Goal: Task Accomplishment & Management: Complete application form

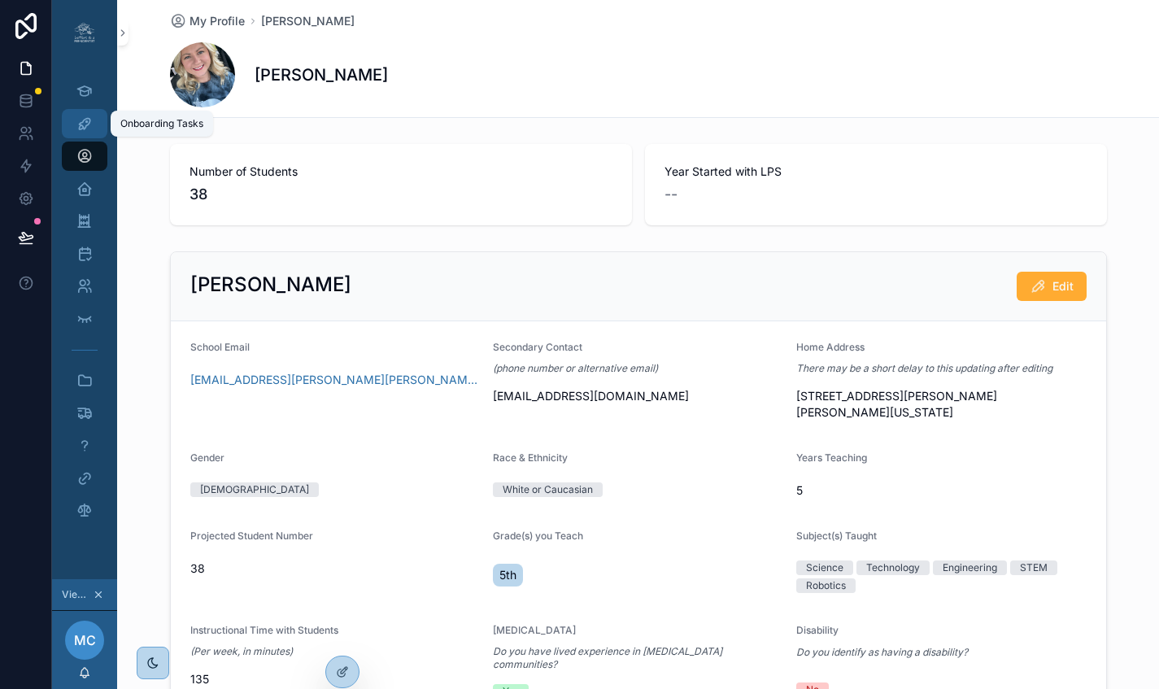
click at [72, 132] on div "Onboarding Tasks" at bounding box center [85, 124] width 26 height 26
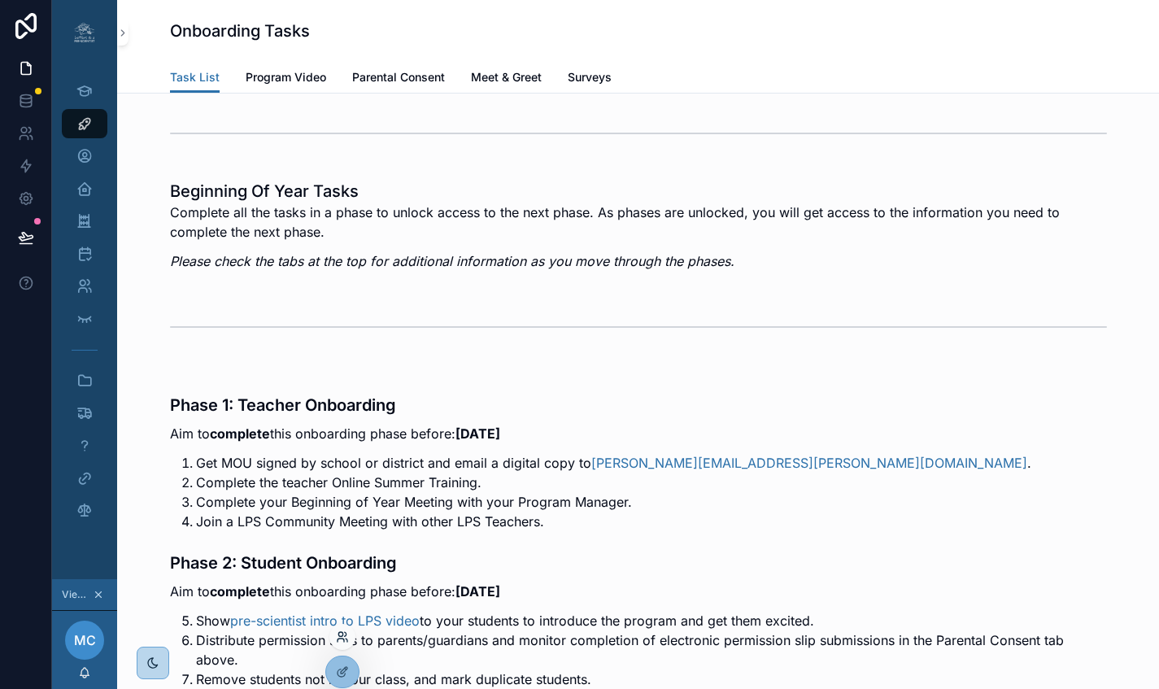
click at [342, 630] on icon at bounding box center [342, 636] width 13 height 13
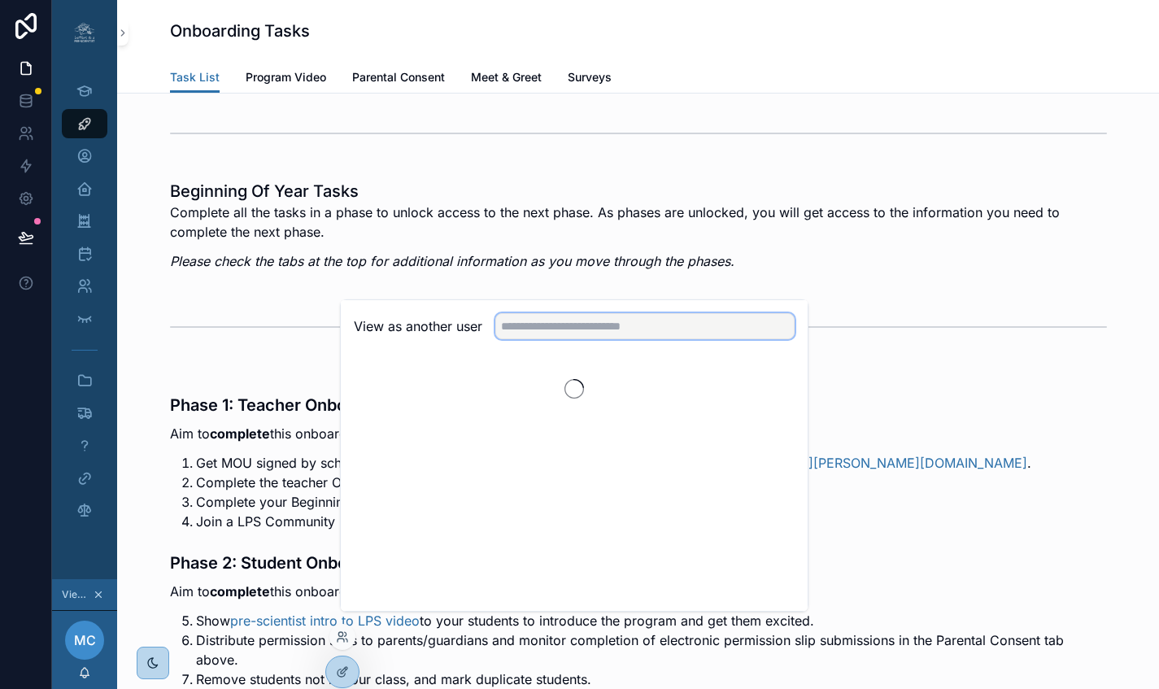
click at [612, 339] on input "text" at bounding box center [644, 326] width 299 height 26
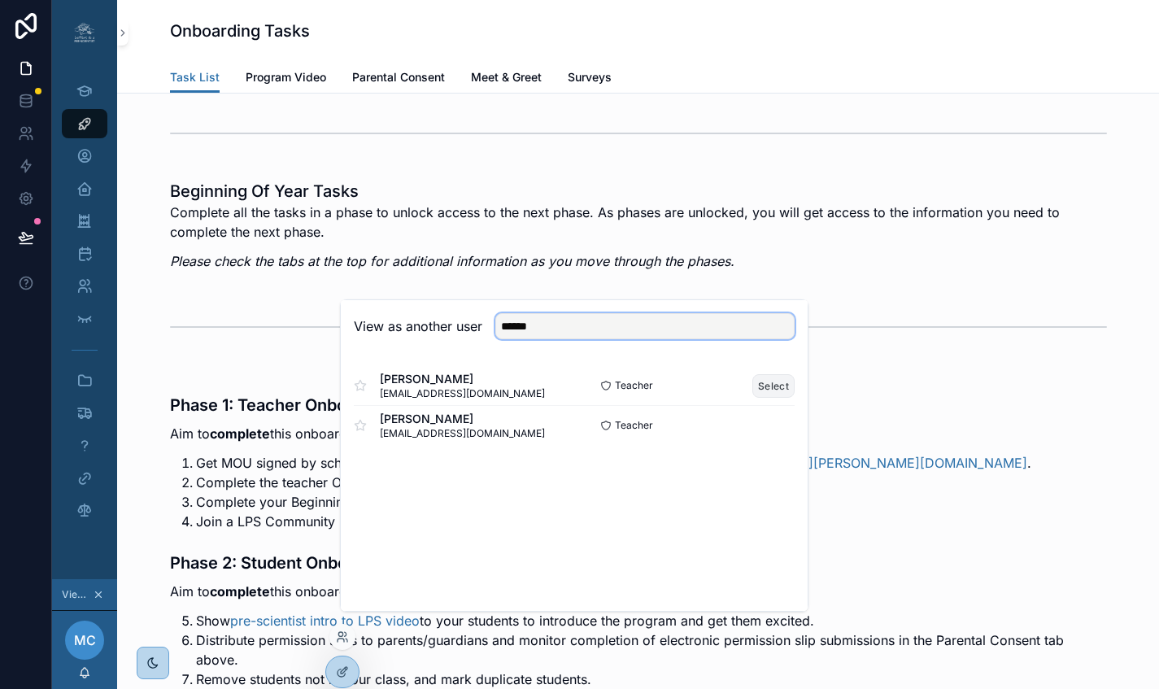
type input "*****"
click at [757, 394] on button "Select" at bounding box center [773, 386] width 42 height 24
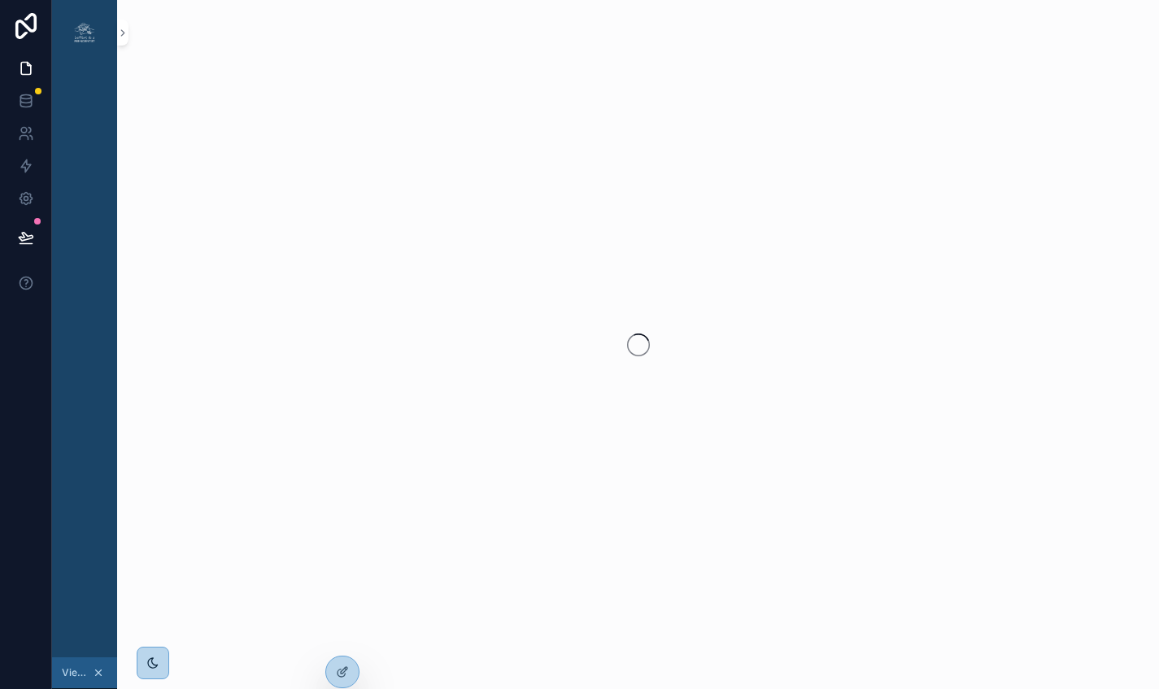
scroll to position [0, 12]
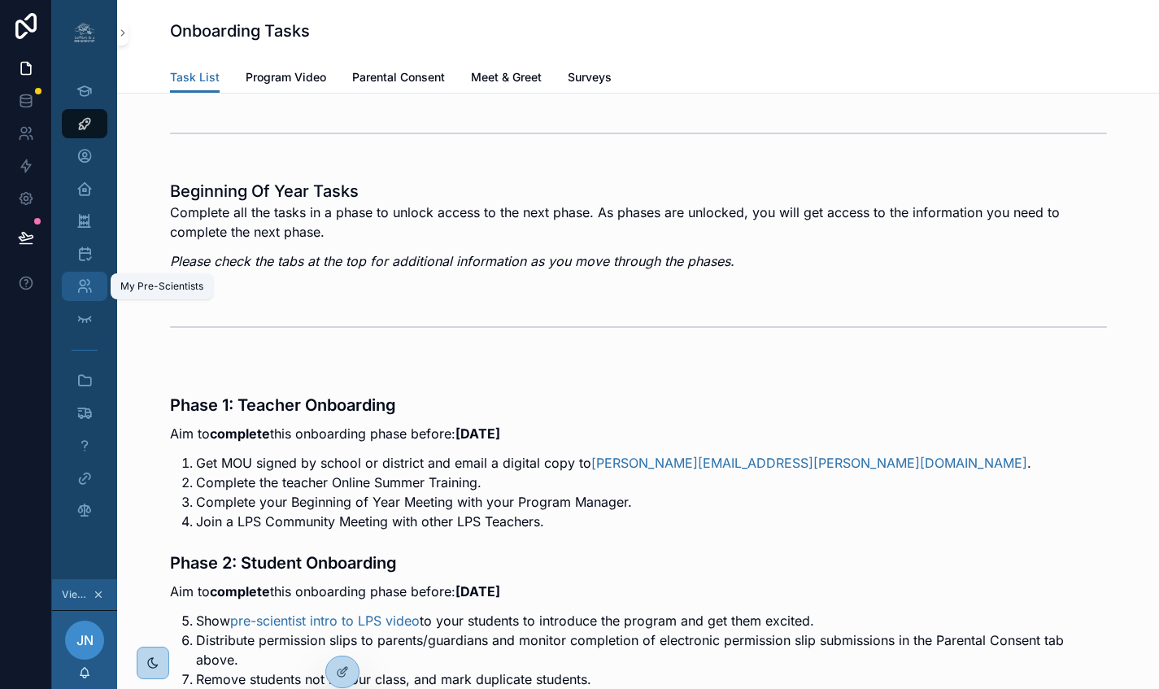
click at [76, 289] on icon "scrollable content" at bounding box center [84, 286] width 16 height 16
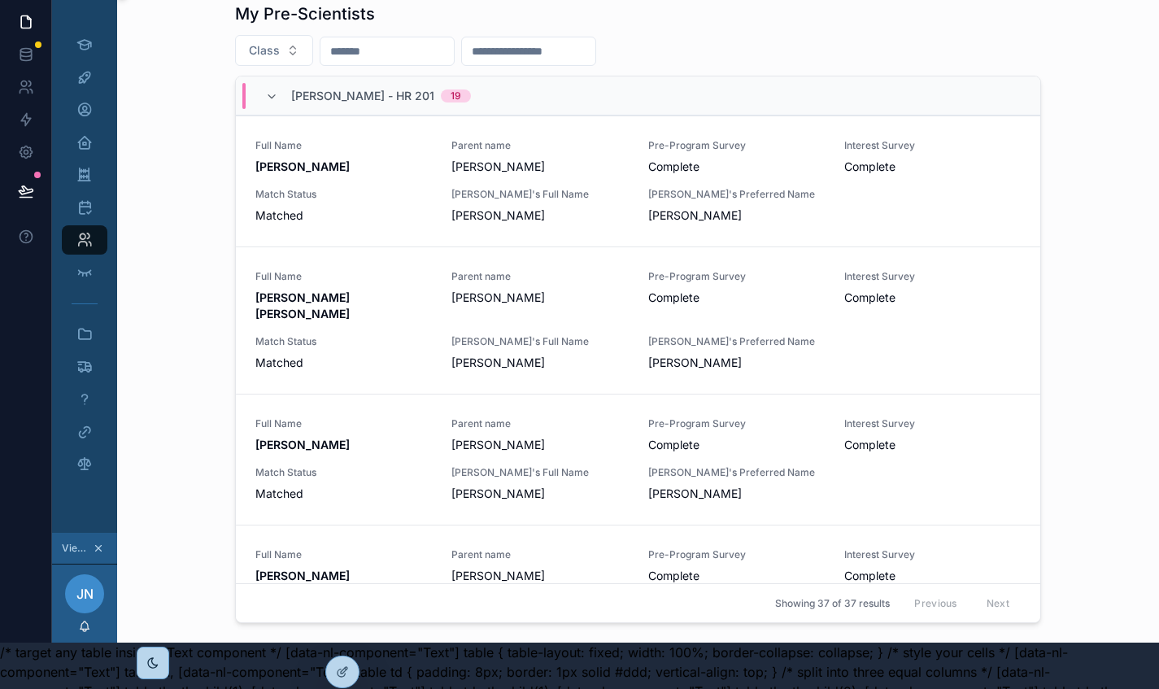
scroll to position [0, 12]
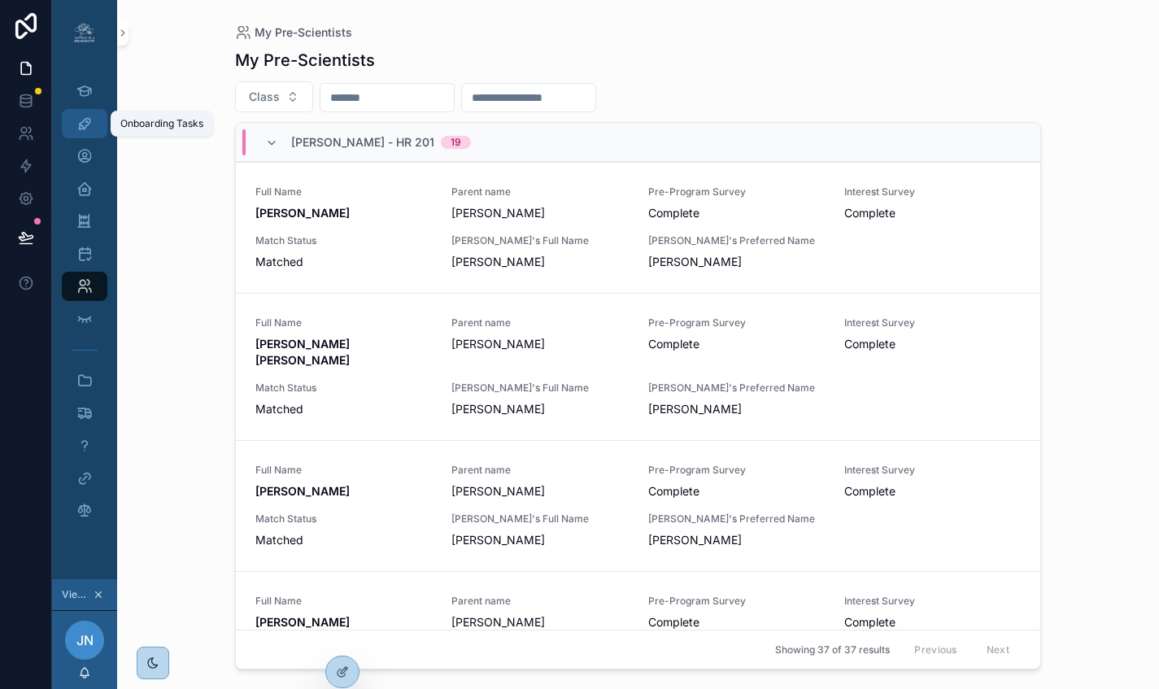
click at [87, 123] on link "Onboarding Tasks" at bounding box center [85, 123] width 46 height 29
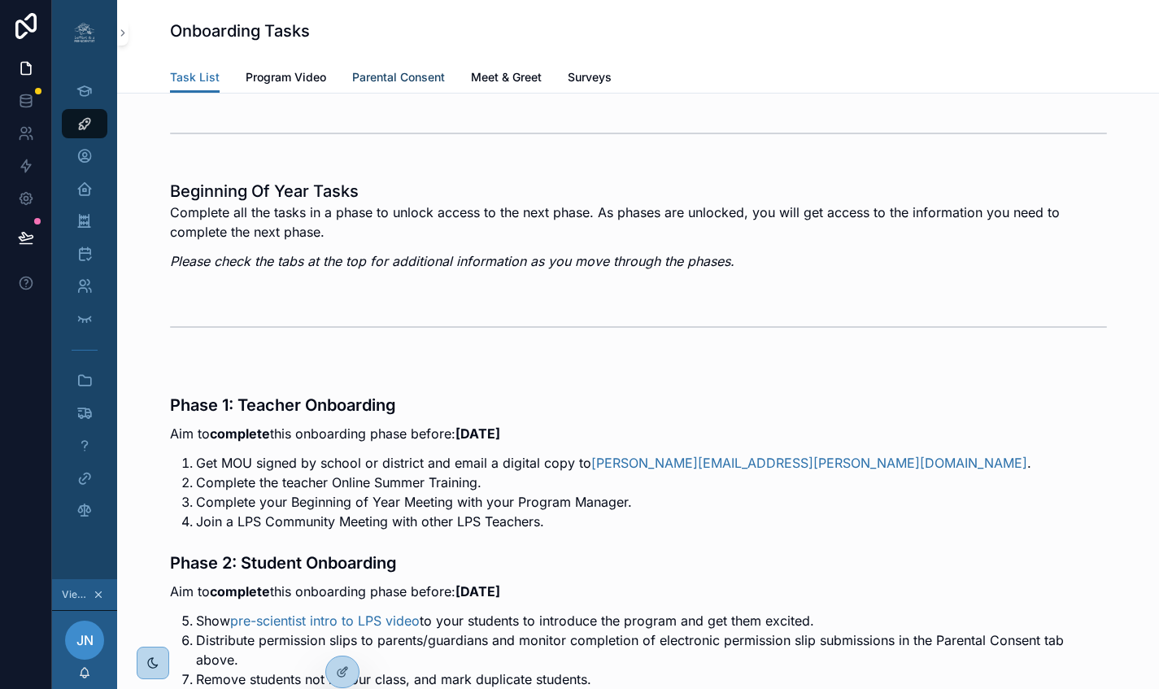
click at [366, 71] on span "Parental Consent" at bounding box center [398, 77] width 93 height 16
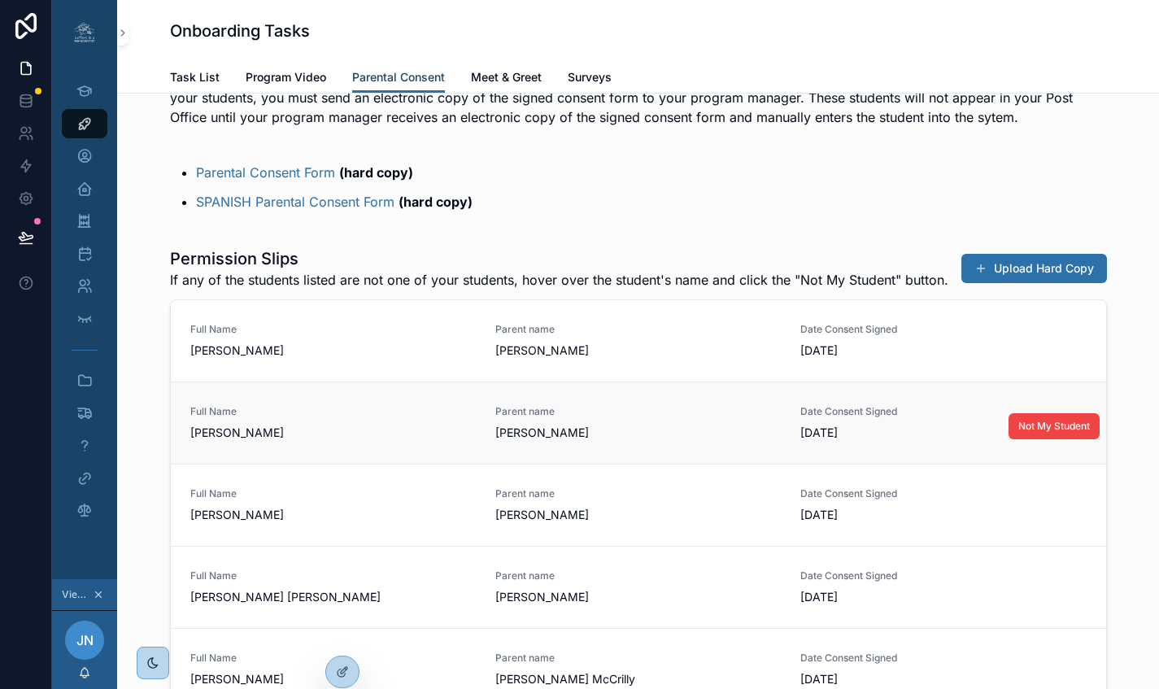
scroll to position [367, 0]
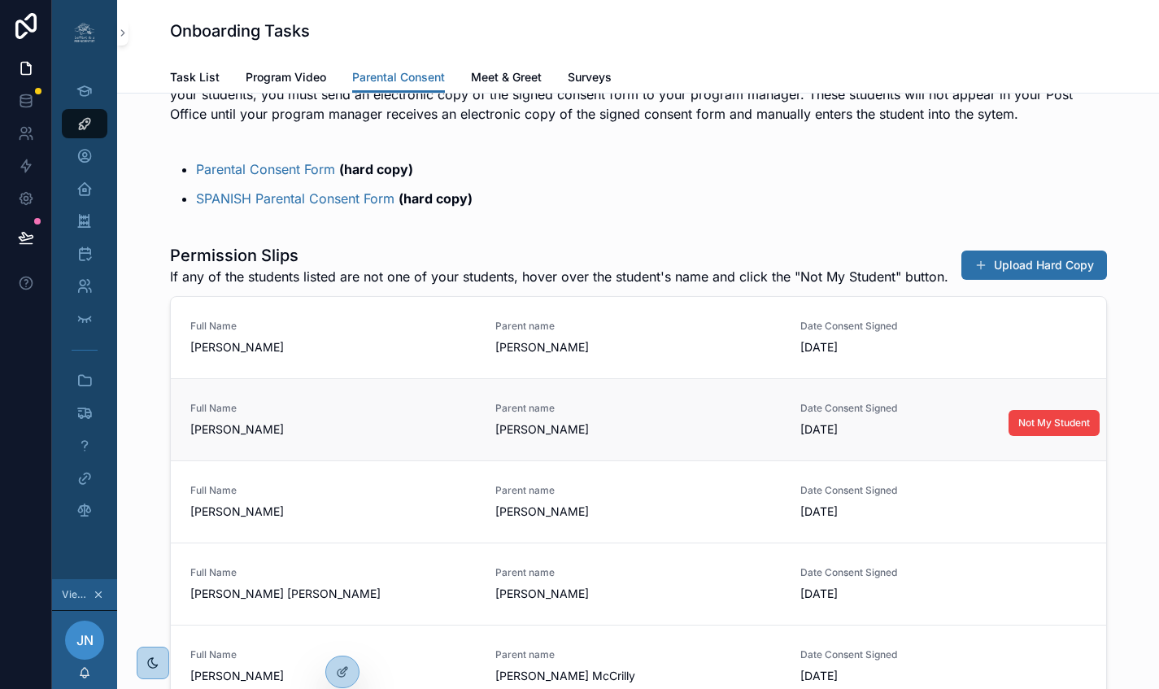
click at [381, 437] on span "KENBERLY HUDSON" at bounding box center [332, 429] width 285 height 16
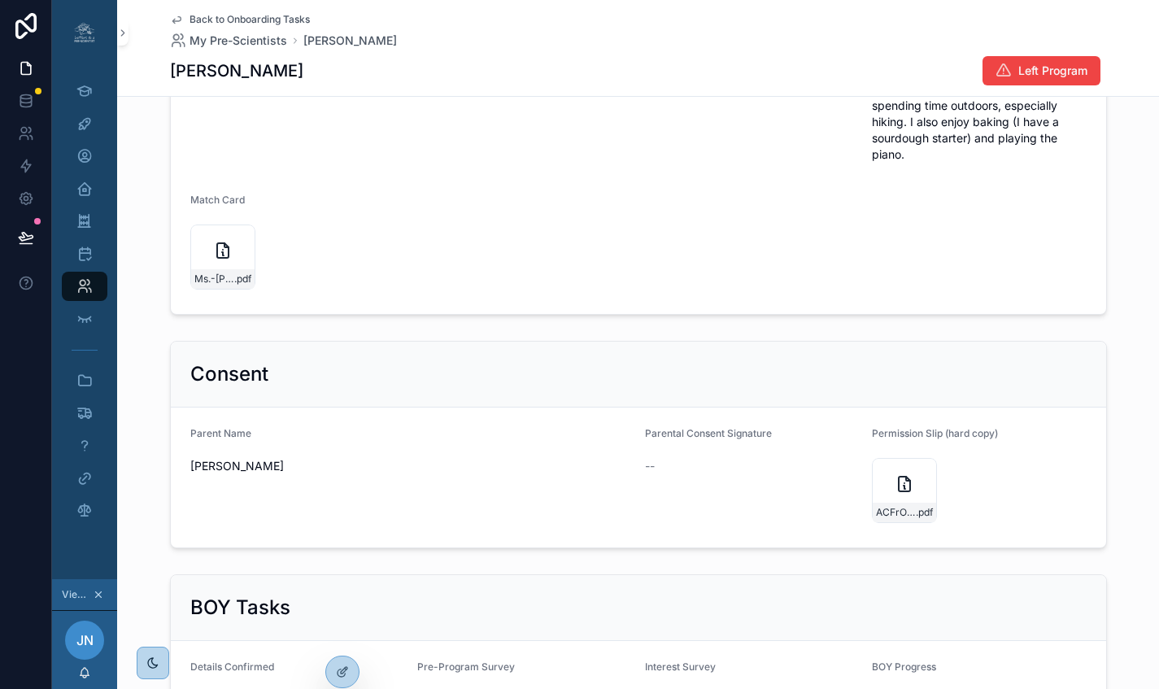
scroll to position [851, 0]
click at [645, 458] on span "--" at bounding box center [650, 466] width 10 height 16
click at [918, 481] on div "ACFrOgC7acS69q_po9WGCPryDrsvtnA7u-tuaKcmG4h5GRTYgi0b9Ezy_ZSKEDOecui0ynP8LxrsGqb…" at bounding box center [904, 490] width 65 height 65
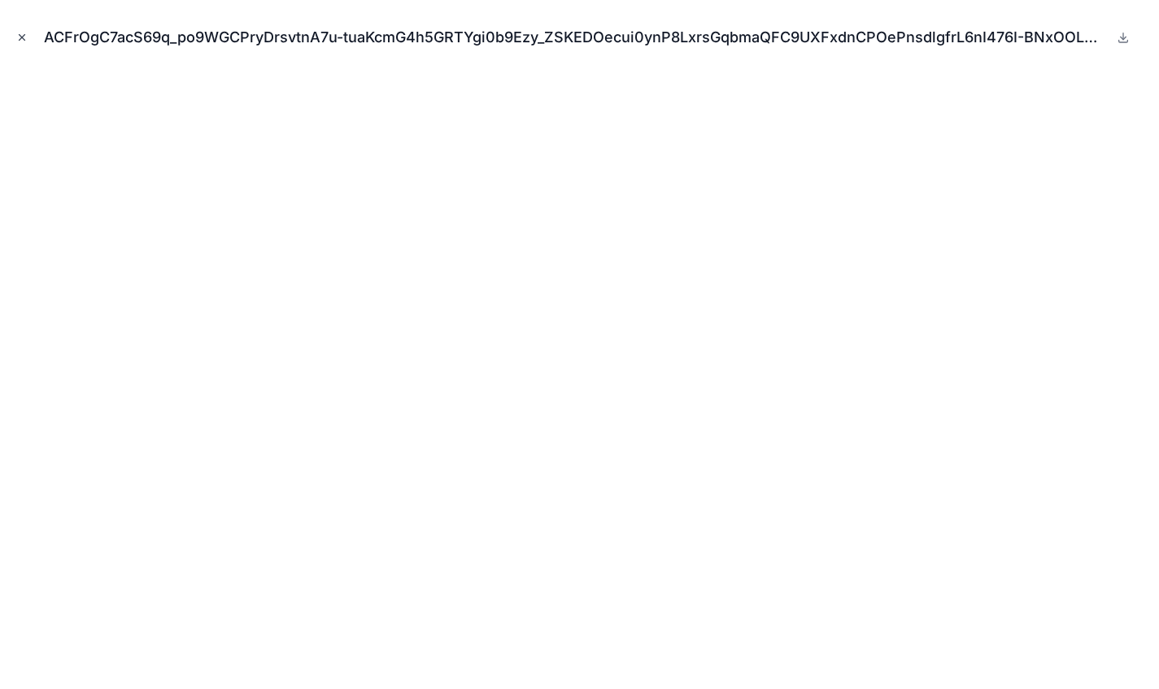
click at [27, 37] on icon "Close modal" at bounding box center [21, 37] width 11 height 11
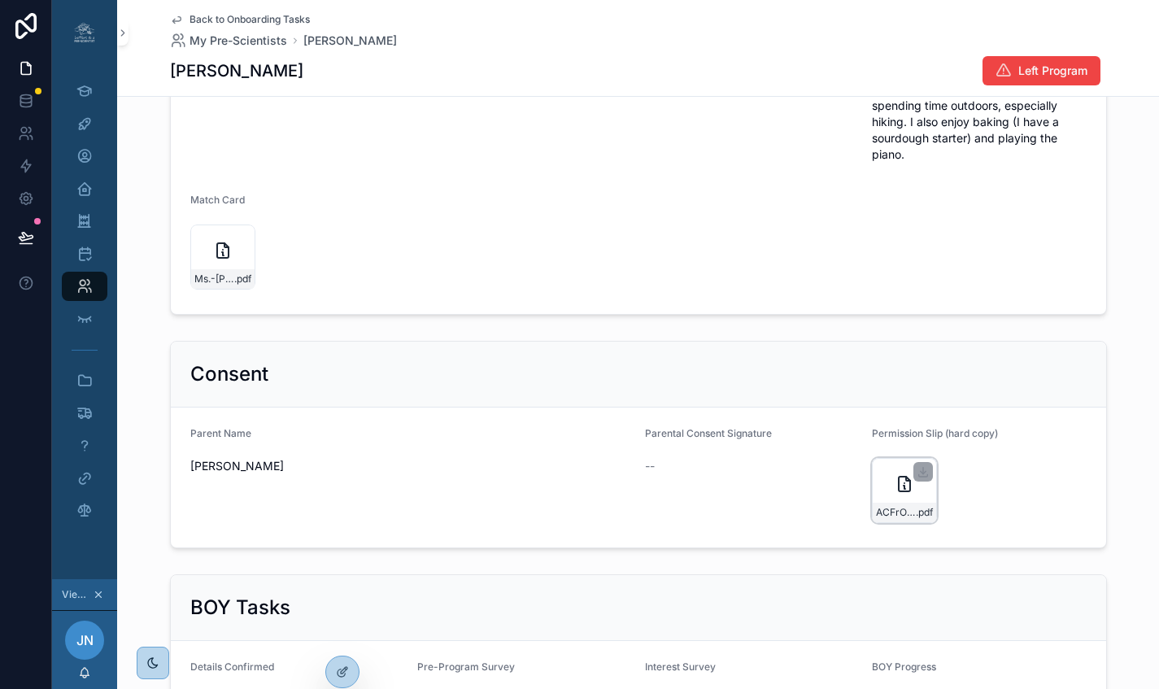
click at [877, 458] on div "ACFrOgC7acS69q_po9WGCPryDrsvtnA7u-tuaKcmG4h5GRTYgi0b9Ezy_ZSKEDOecui0ynP8LxrsGqb…" at bounding box center [904, 490] width 65 height 65
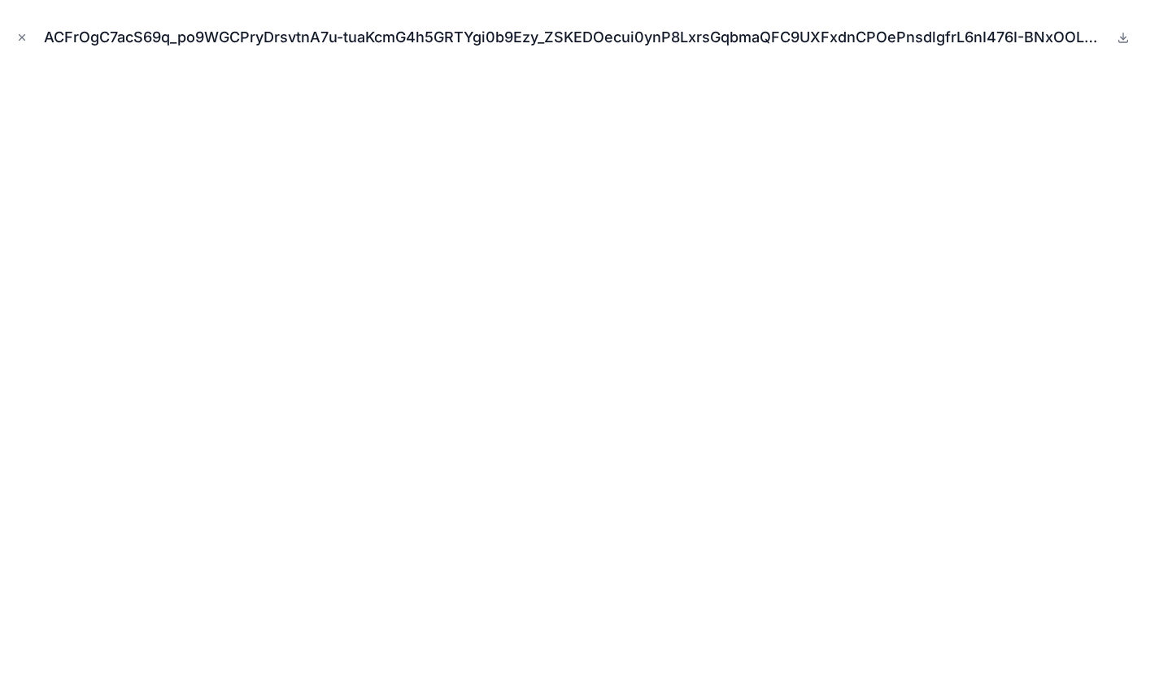
scroll to position [0, 12]
click at [25, 37] on icon "Close modal" at bounding box center [21, 37] width 11 height 11
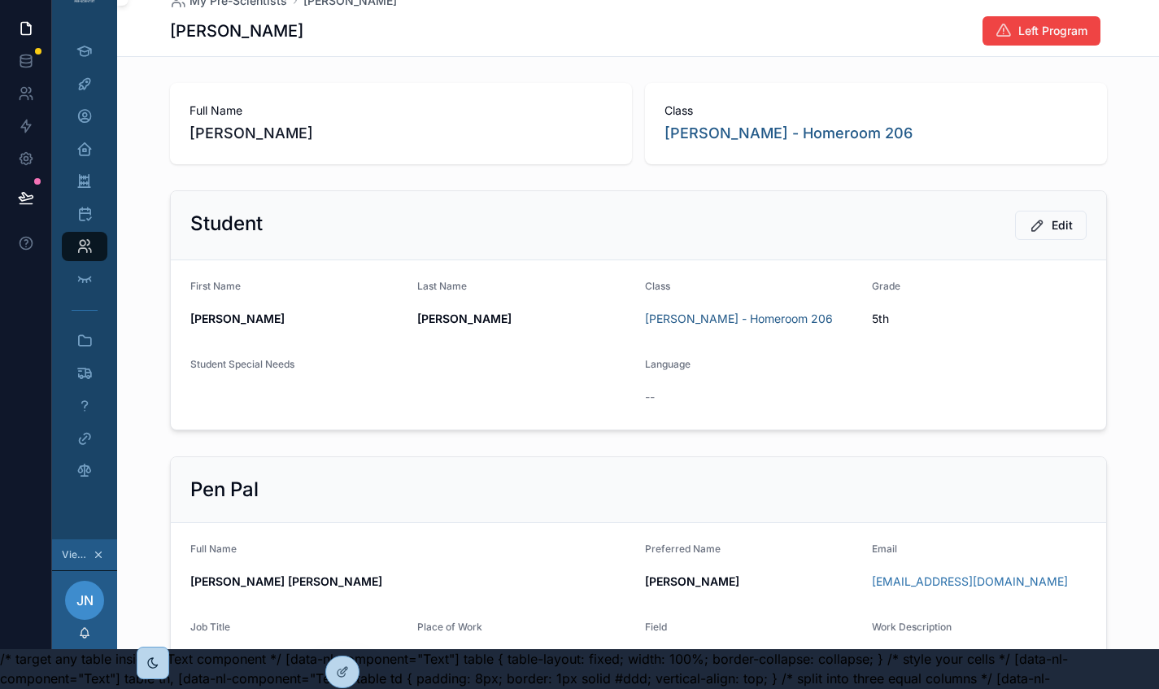
scroll to position [0, 12]
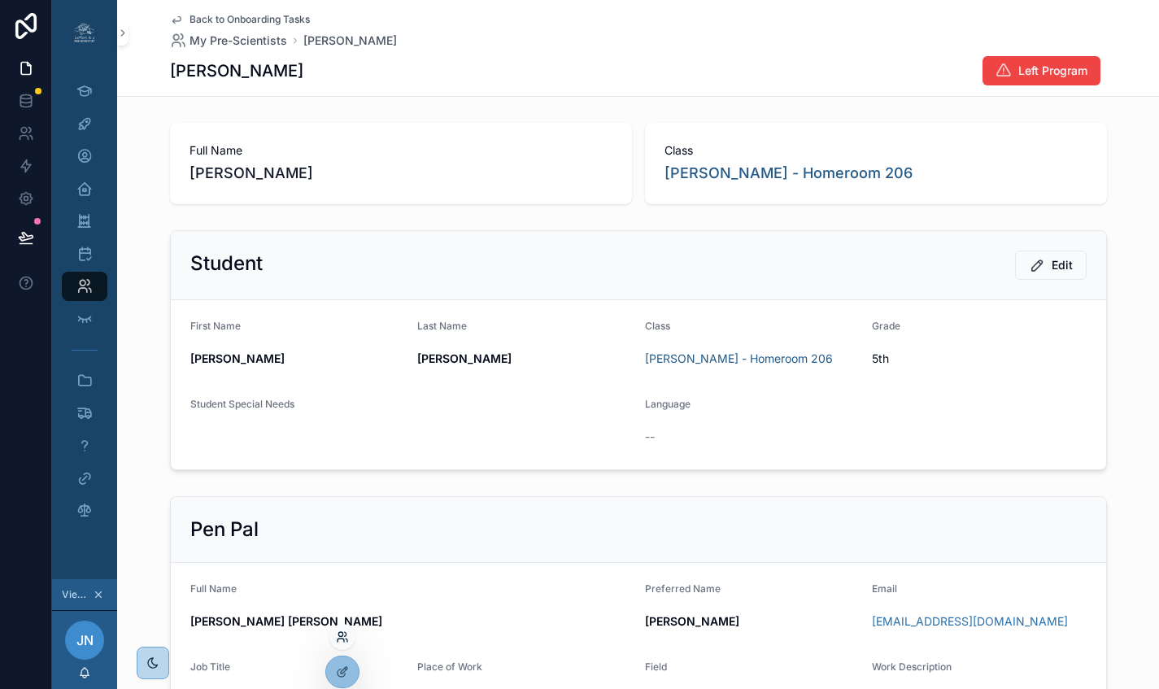
click at [346, 638] on icon at bounding box center [347, 639] width 2 height 3
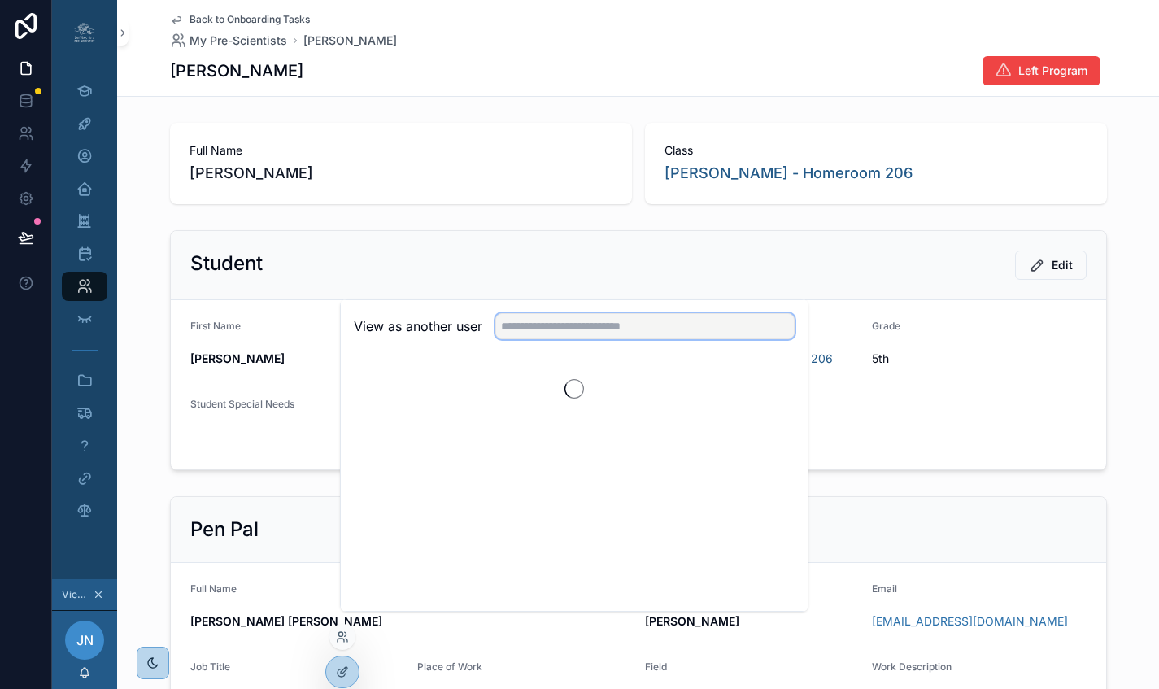
click at [539, 335] on input "text" at bounding box center [644, 326] width 299 height 26
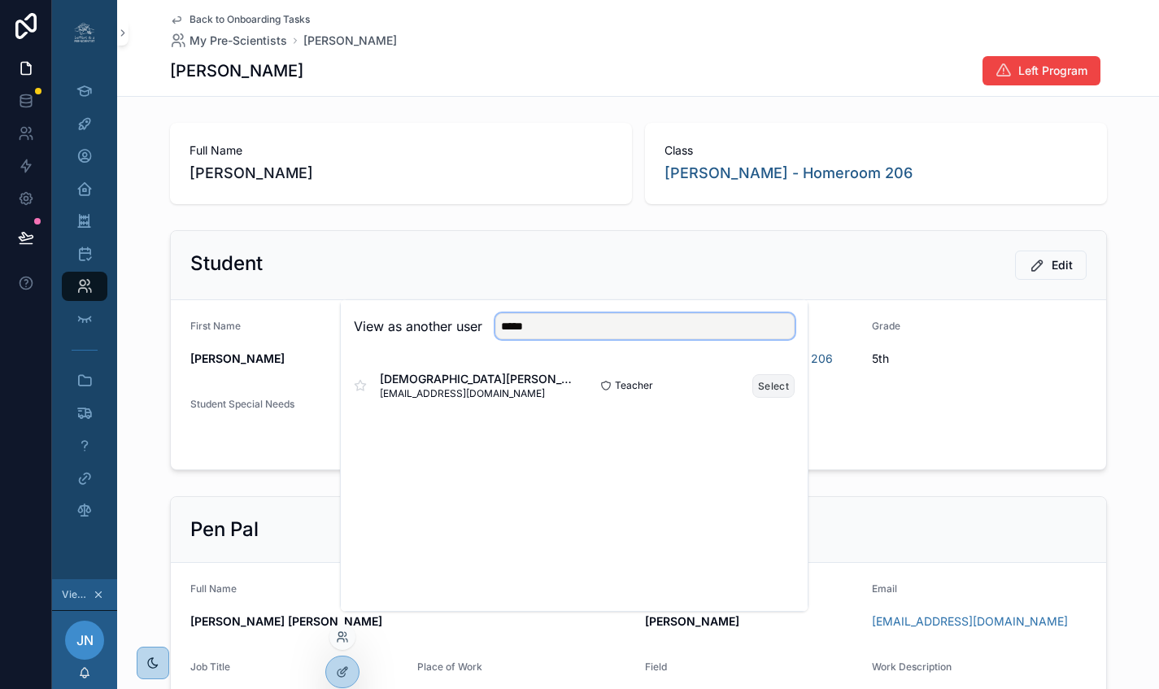
type input "*****"
click at [764, 398] on button "Select" at bounding box center [773, 386] width 42 height 24
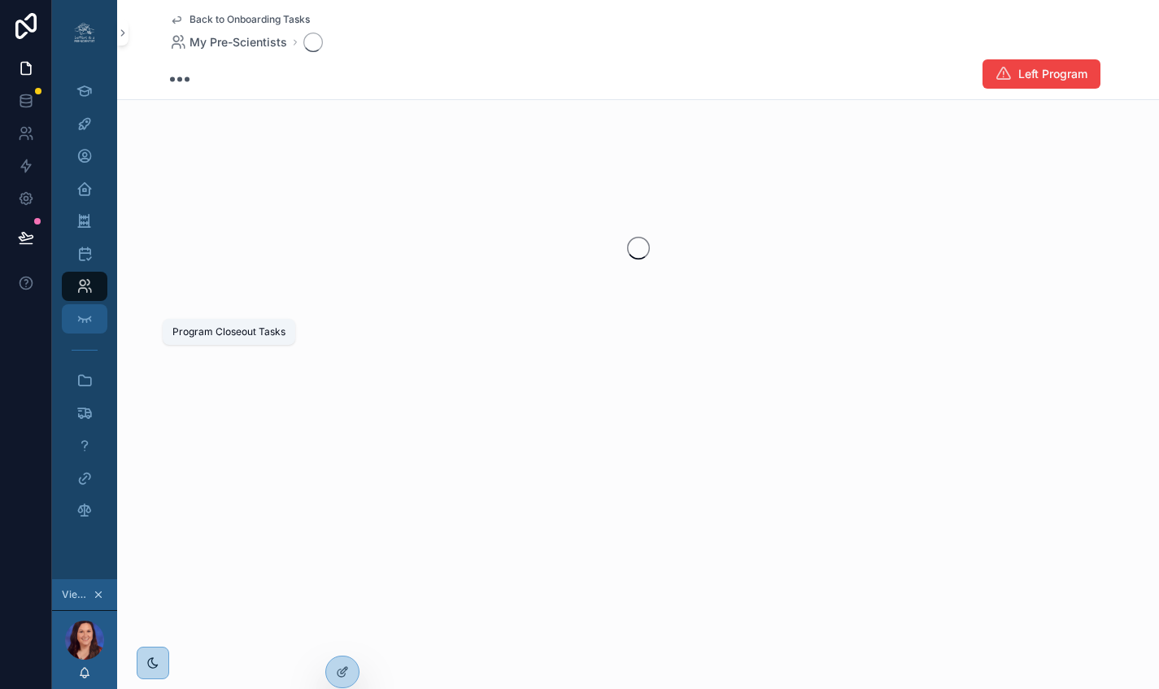
scroll to position [0, 12]
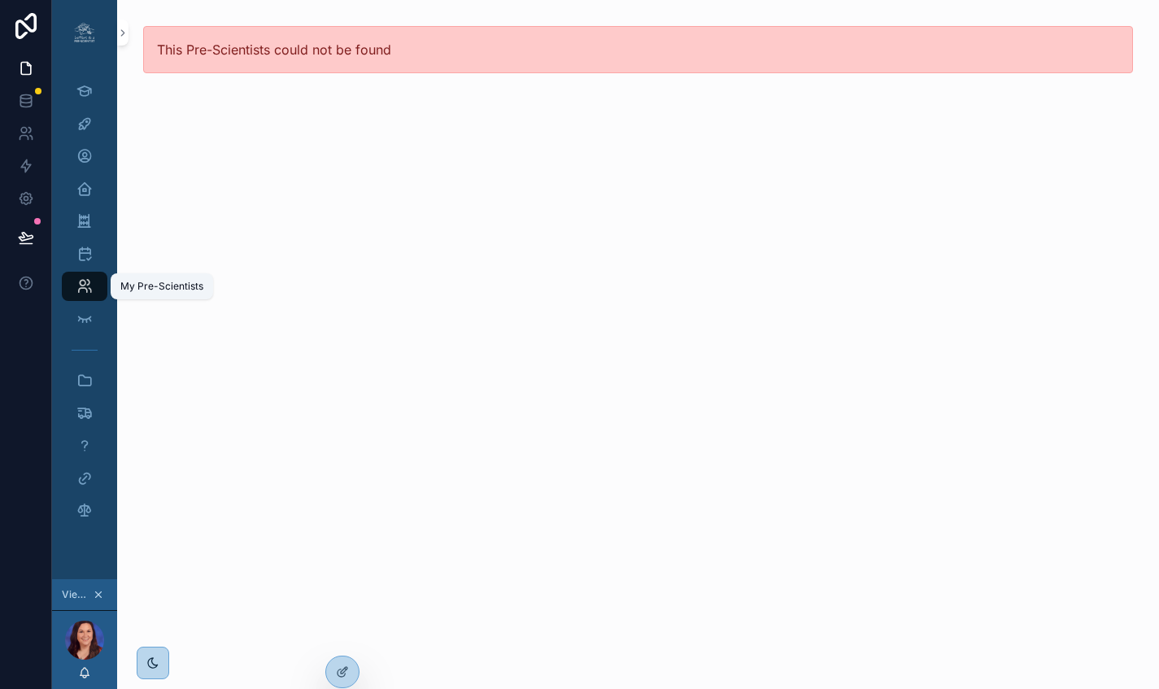
click at [80, 291] on icon "scrollable content" at bounding box center [84, 286] width 16 height 16
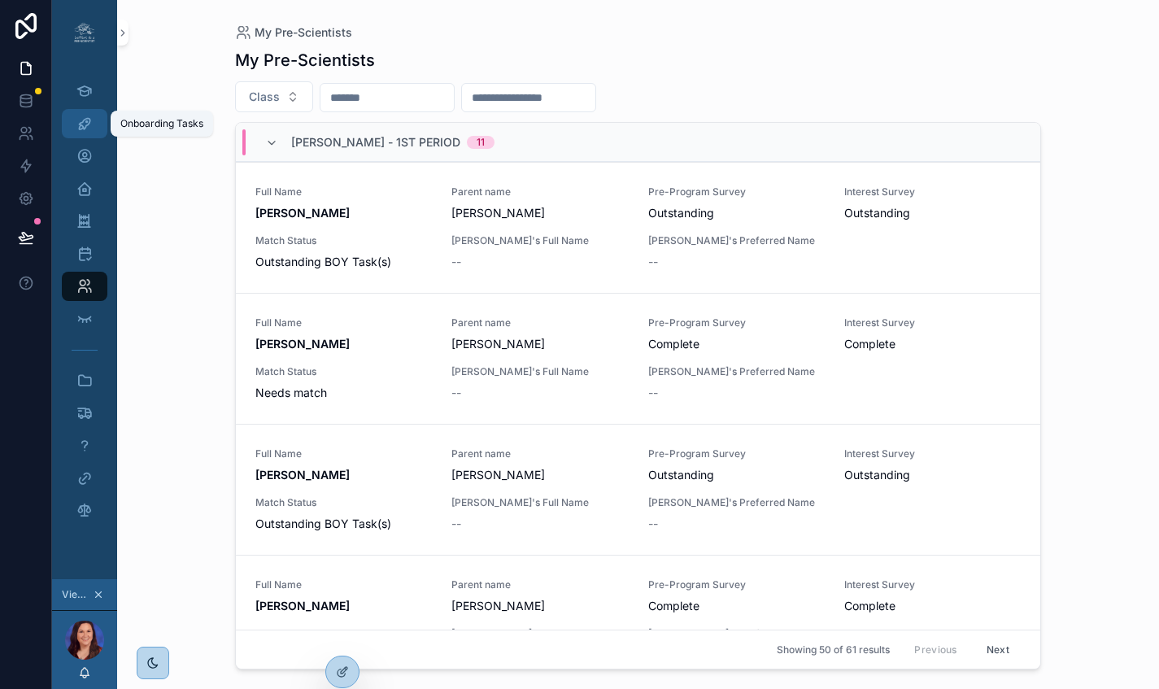
click at [76, 125] on icon "scrollable content" at bounding box center [84, 123] width 16 height 16
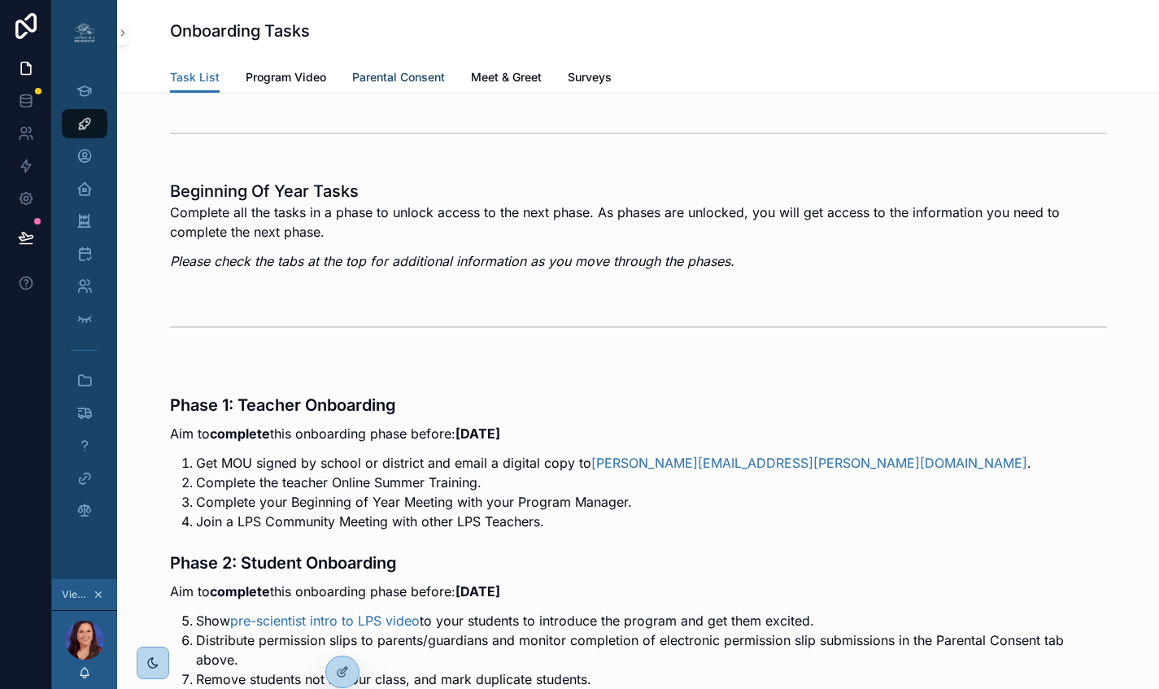
click at [390, 79] on span "Parental Consent" at bounding box center [398, 77] width 93 height 16
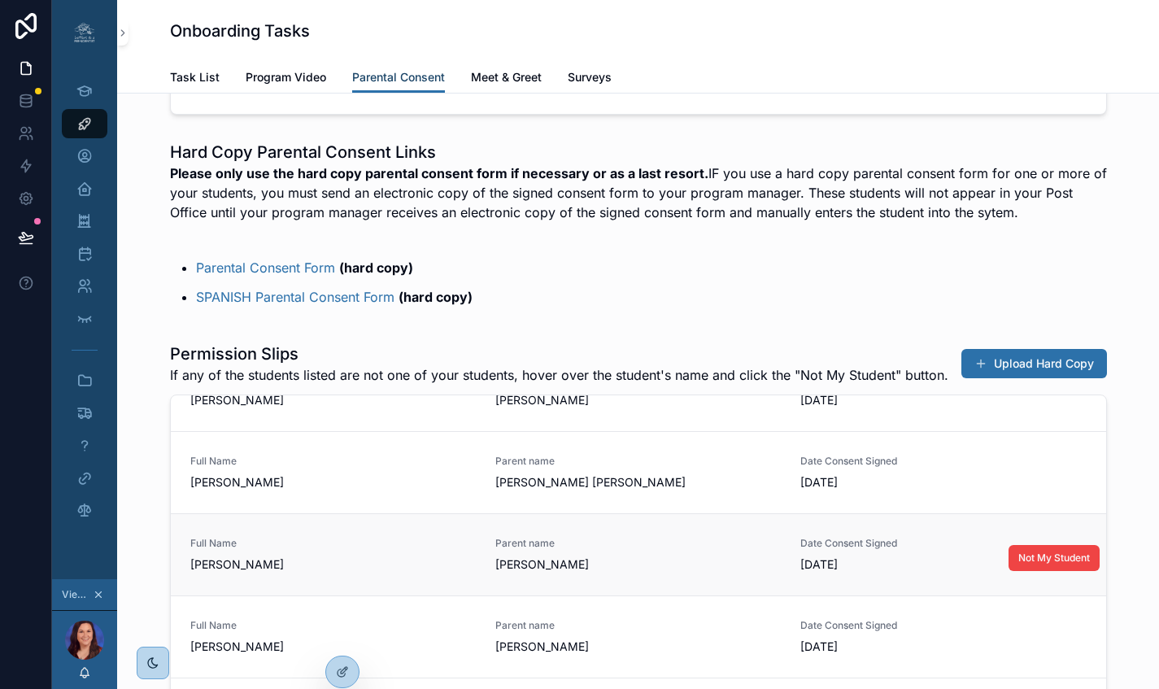
scroll to position [18, 0]
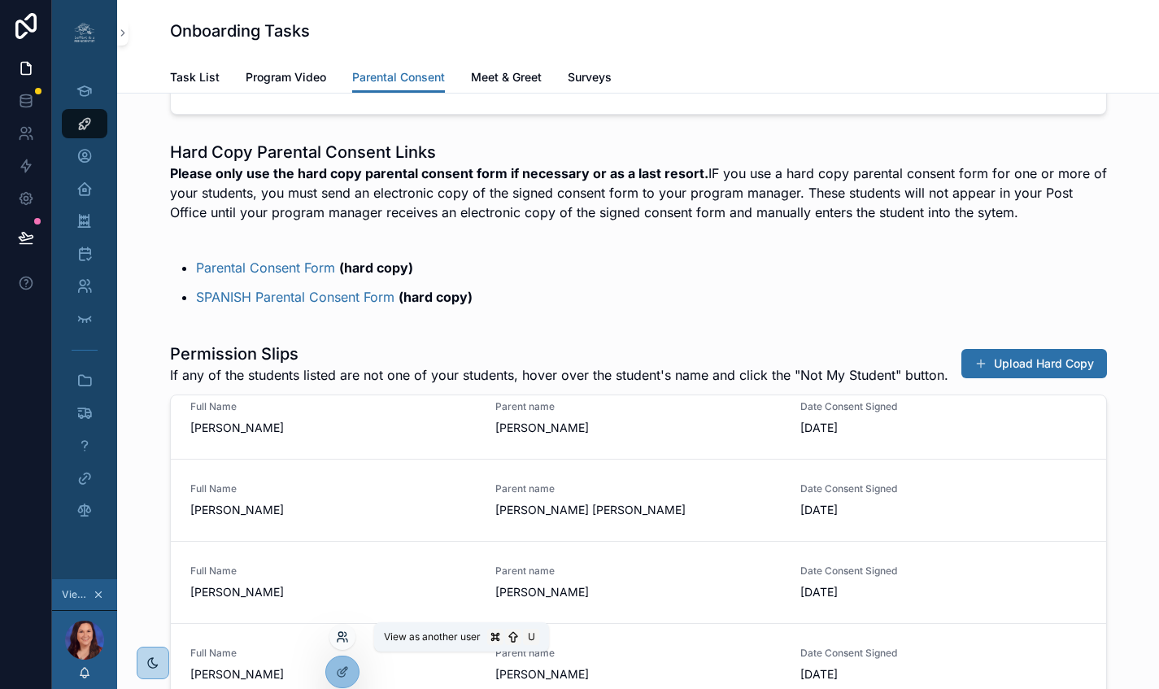
click at [347, 635] on icon at bounding box center [342, 636] width 13 height 13
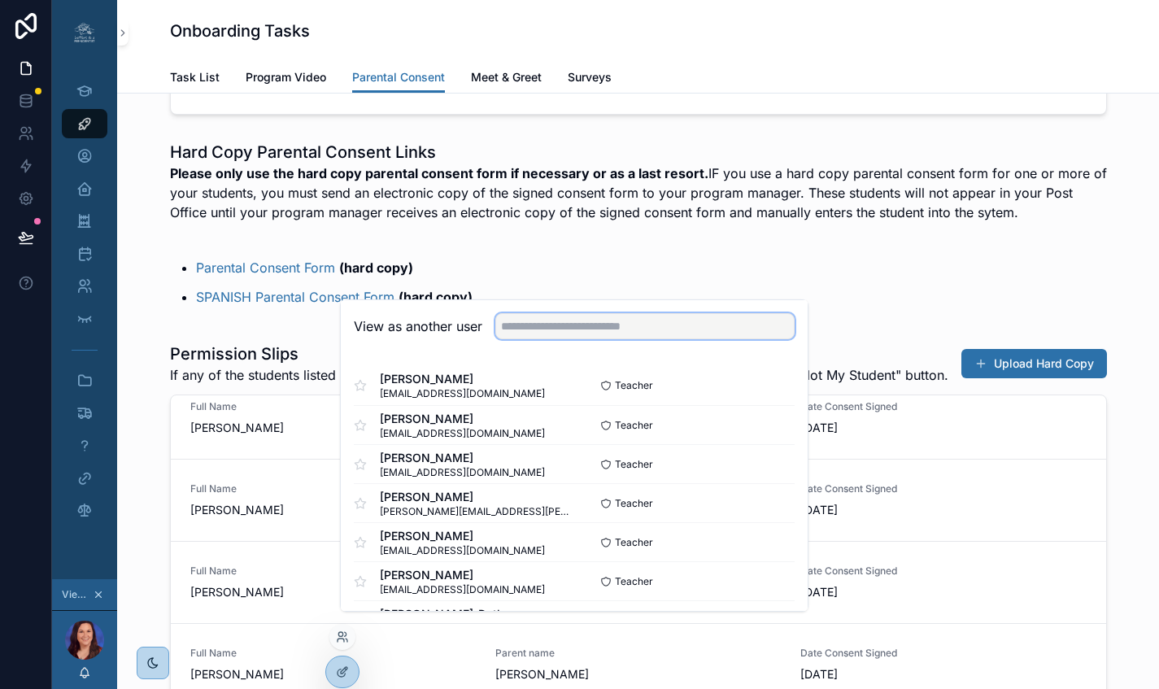
click at [623, 334] on input "text" at bounding box center [644, 326] width 299 height 26
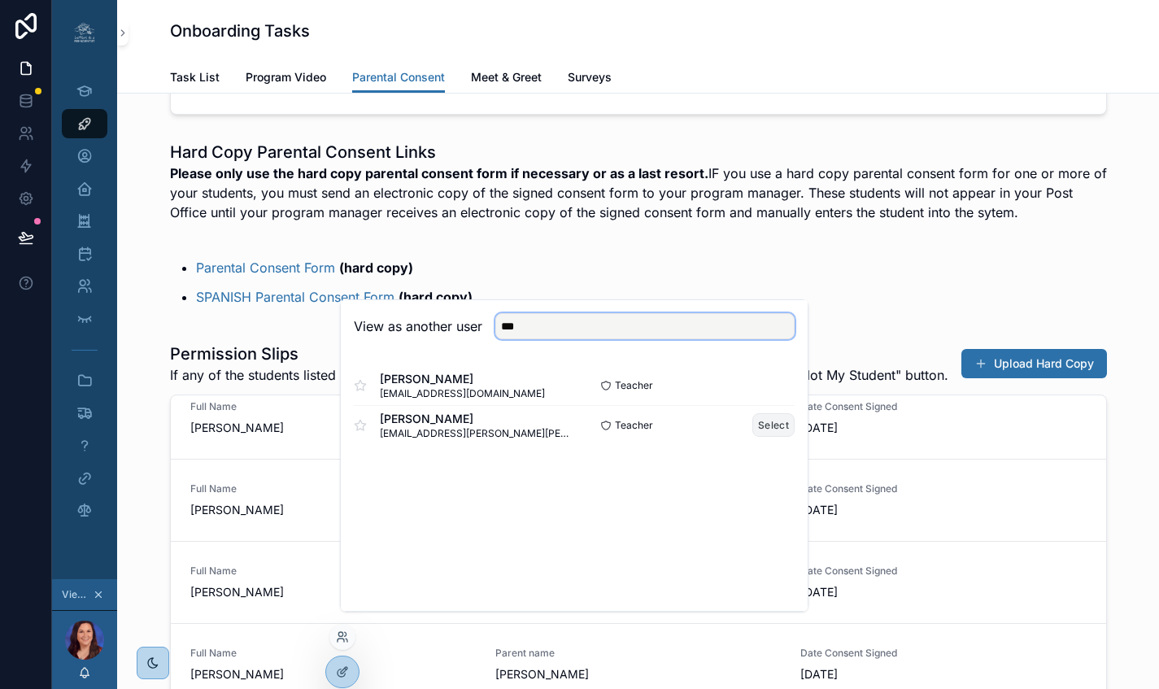
type input "***"
click at [759, 437] on button "Select" at bounding box center [773, 425] width 42 height 24
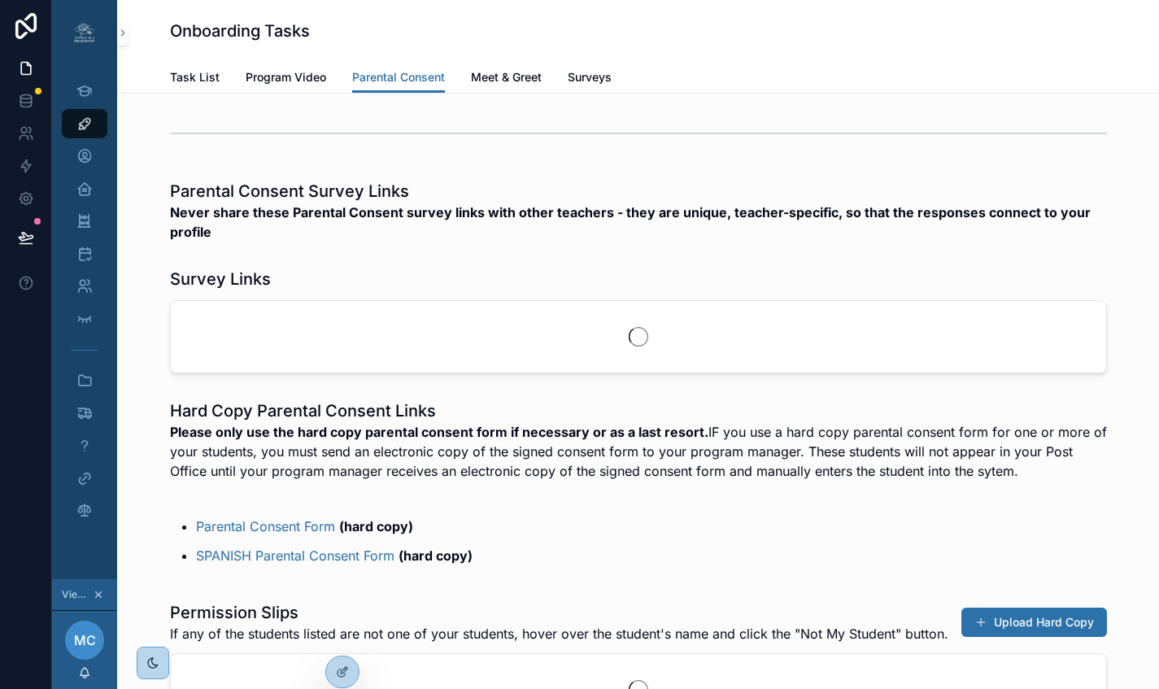
scroll to position [0, 12]
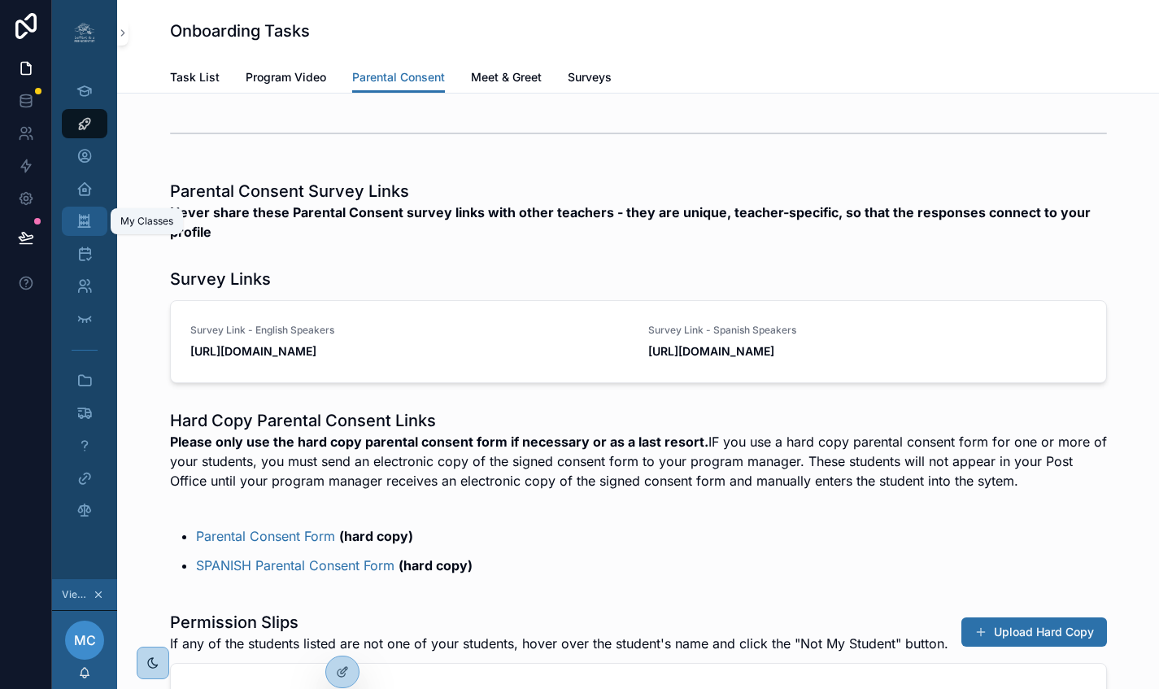
click at [80, 219] on icon "scrollable content" at bounding box center [83, 221] width 15 height 16
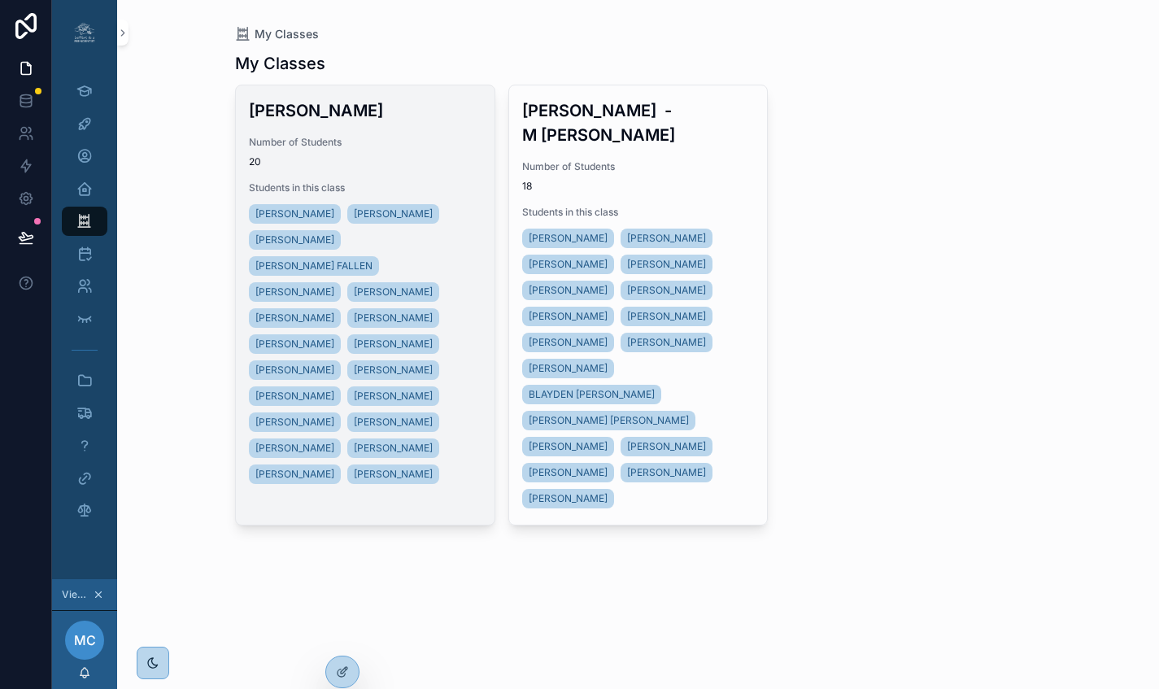
click at [403, 152] on div "Number of Students 20" at bounding box center [365, 152] width 233 height 33
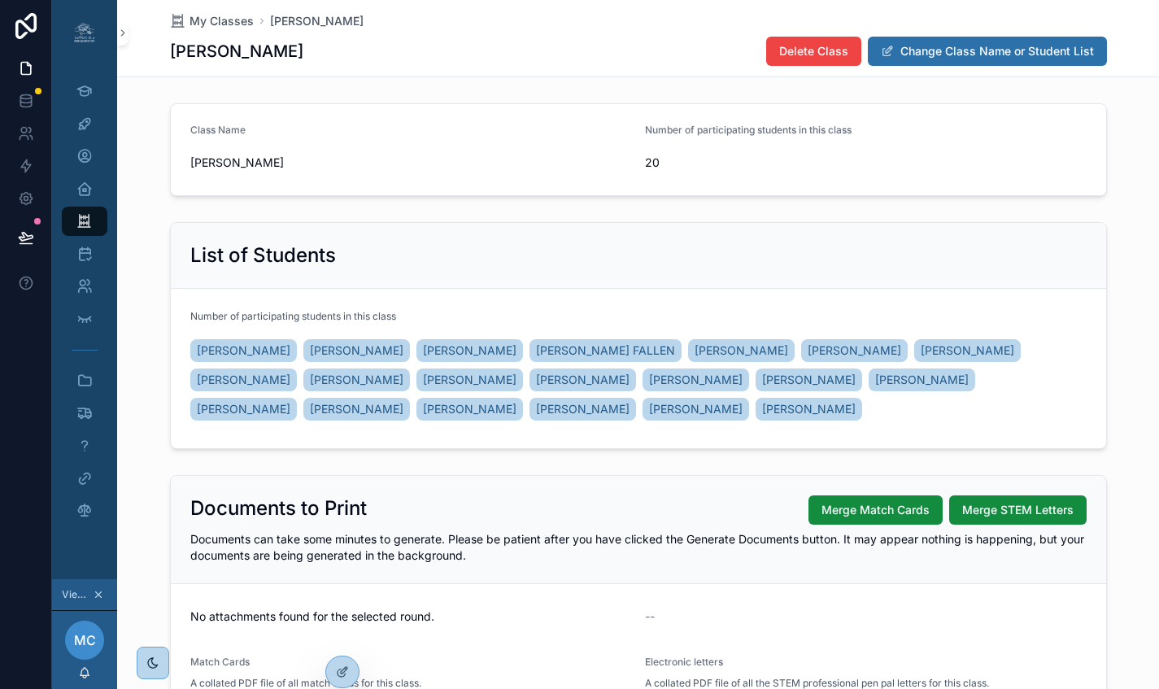
scroll to position [154, 0]
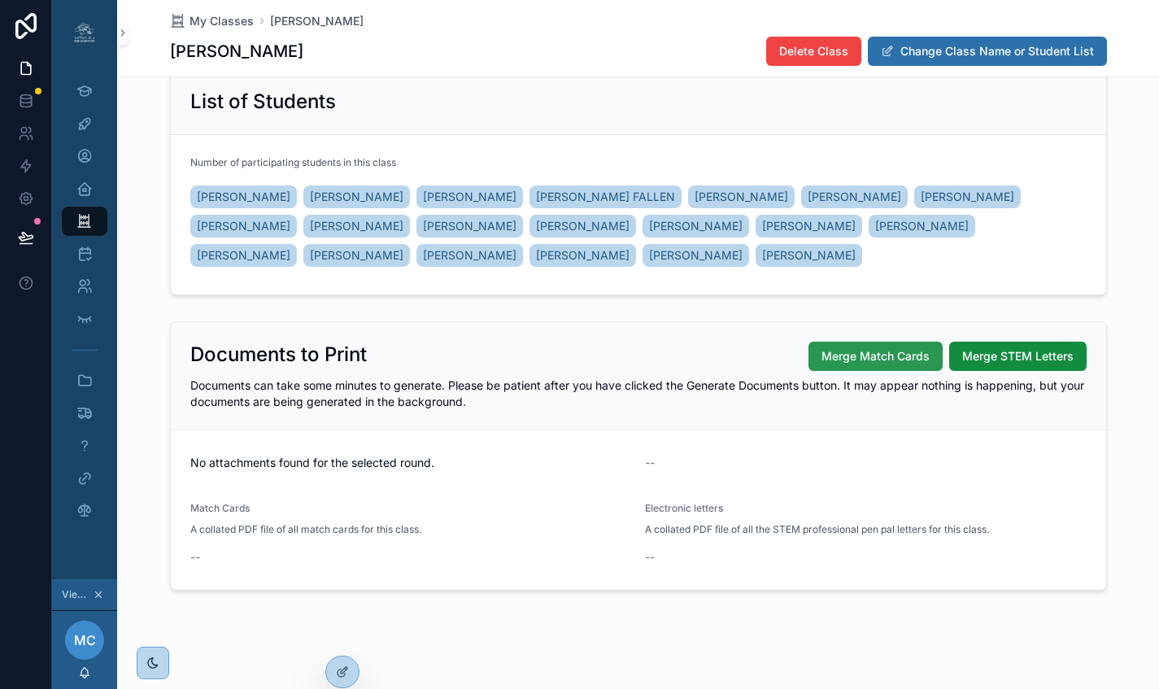
click at [825, 355] on span "Merge Match Cards" at bounding box center [875, 356] width 108 height 16
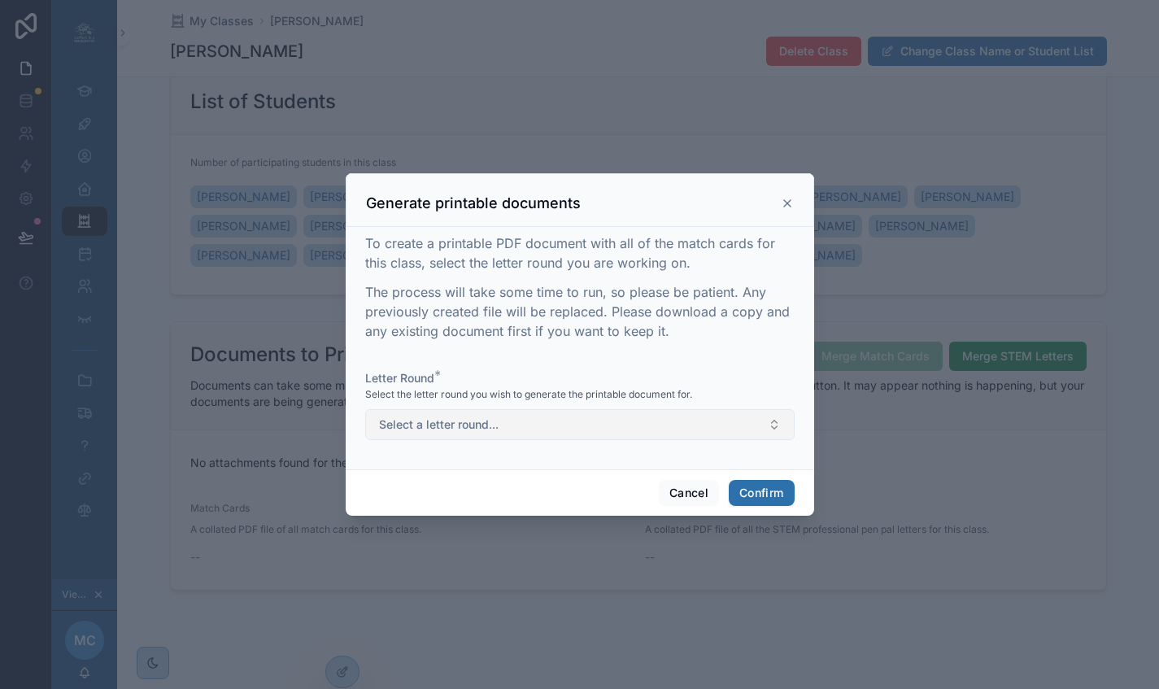
click at [559, 427] on button "Select a letter round..." at bounding box center [579, 424] width 429 height 31
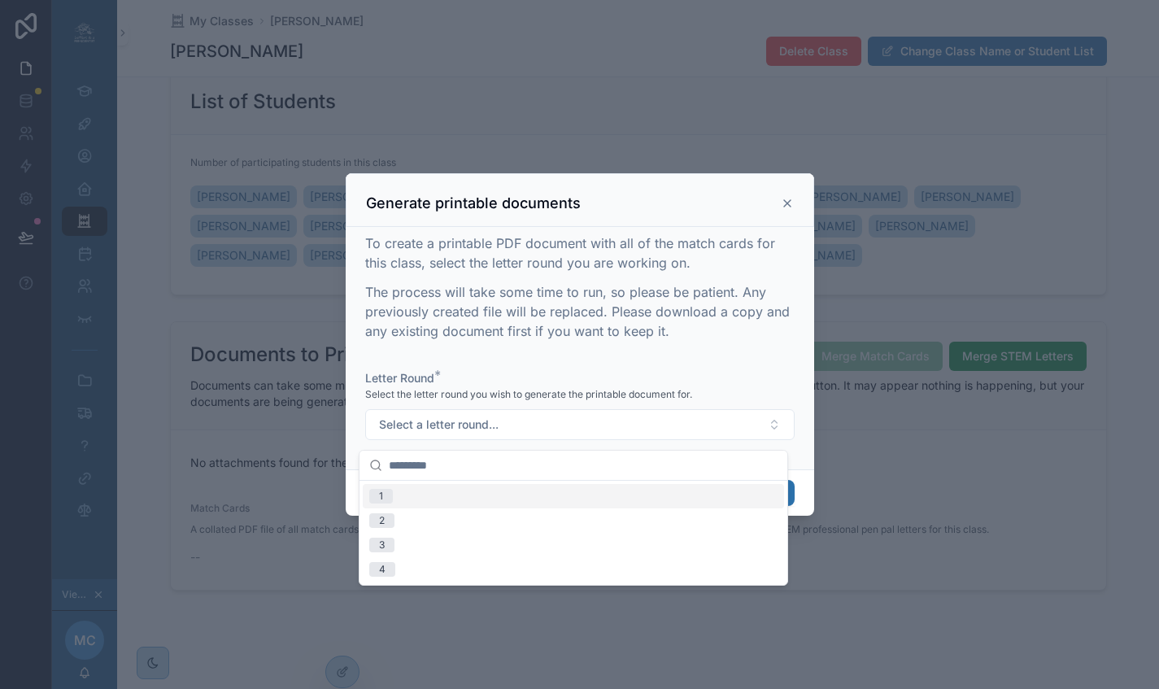
click at [437, 504] on div "1" at bounding box center [573, 496] width 421 height 24
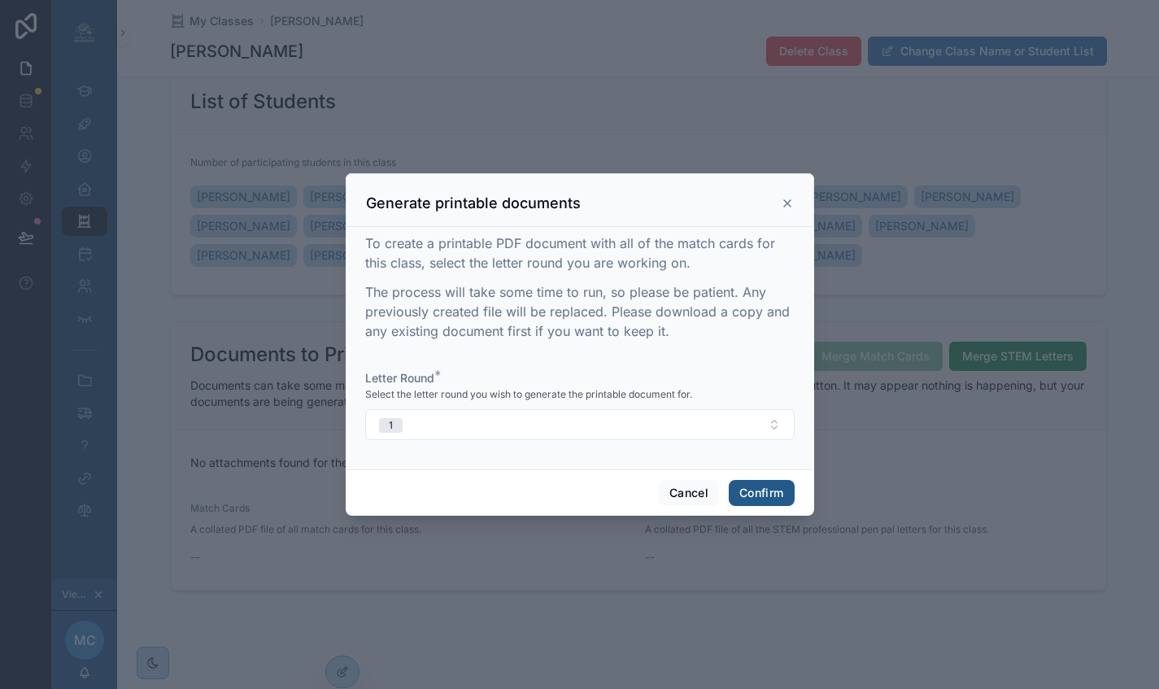
click at [758, 491] on button "Confirm" at bounding box center [761, 493] width 65 height 26
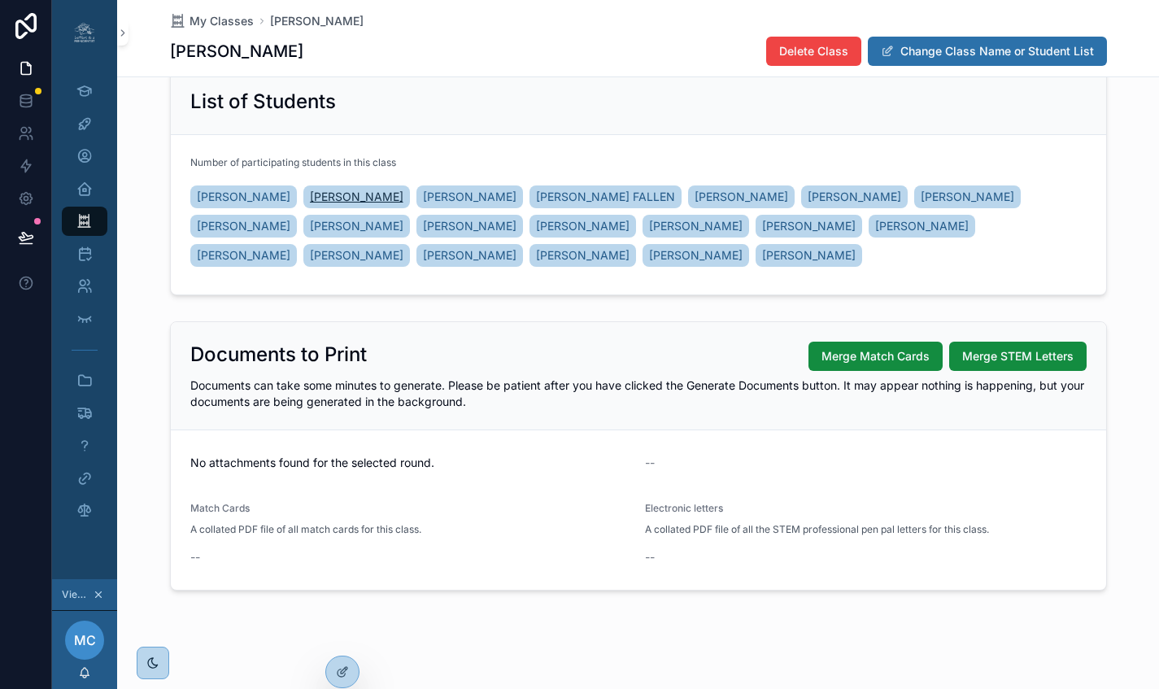
click at [373, 191] on span "COLTON DICKERSON" at bounding box center [357, 197] width 94 height 16
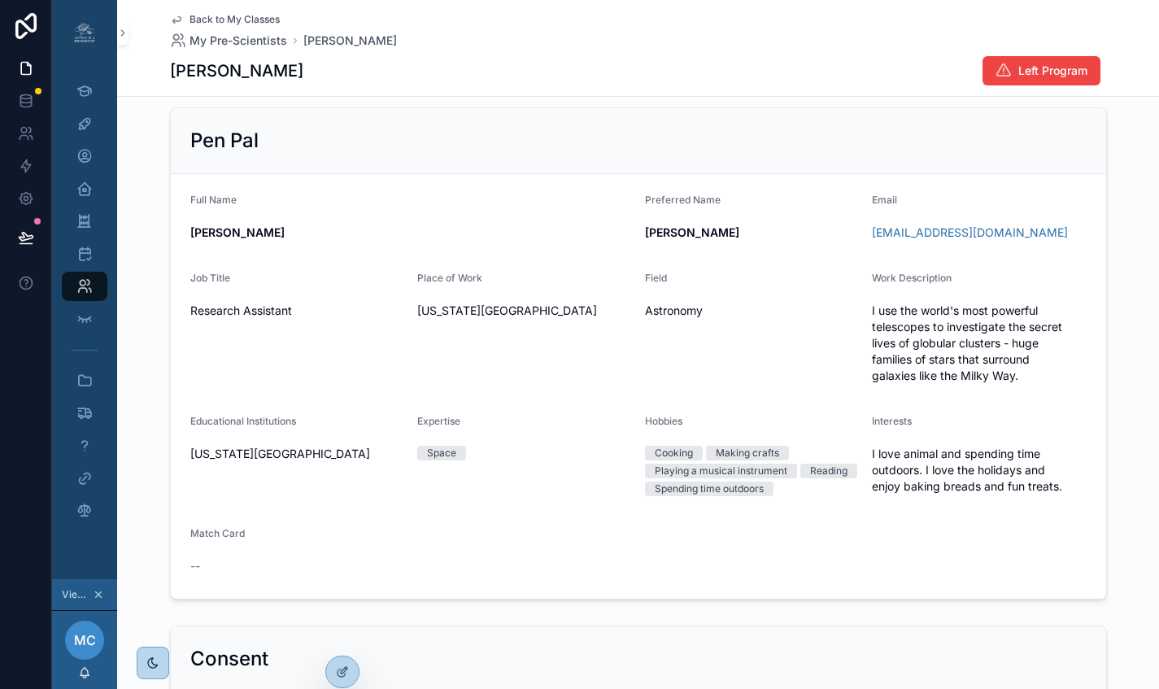
scroll to position [363, 0]
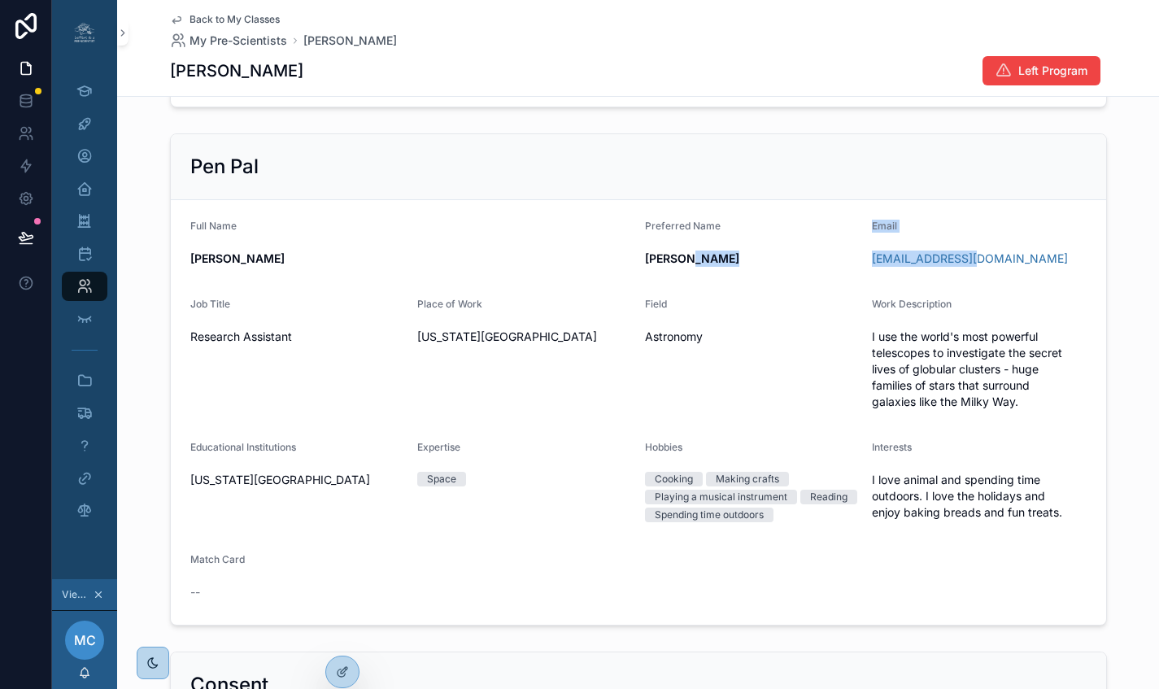
drag, startPoint x: 972, startPoint y: 258, endPoint x: 851, endPoint y: 266, distance: 121.4
click at [851, 266] on form "Full Name Jessica Berkheimer Preferred Name Jessica Email jberkhei@asu.edu Job …" at bounding box center [638, 412] width 935 height 424
click at [852, 267] on div at bounding box center [852, 267] width 0 height 0
click at [981, 264] on div "jberkhei@asu.edu" at bounding box center [979, 258] width 215 height 16
drag, startPoint x: 976, startPoint y: 264, endPoint x: 860, endPoint y: 251, distance: 117.0
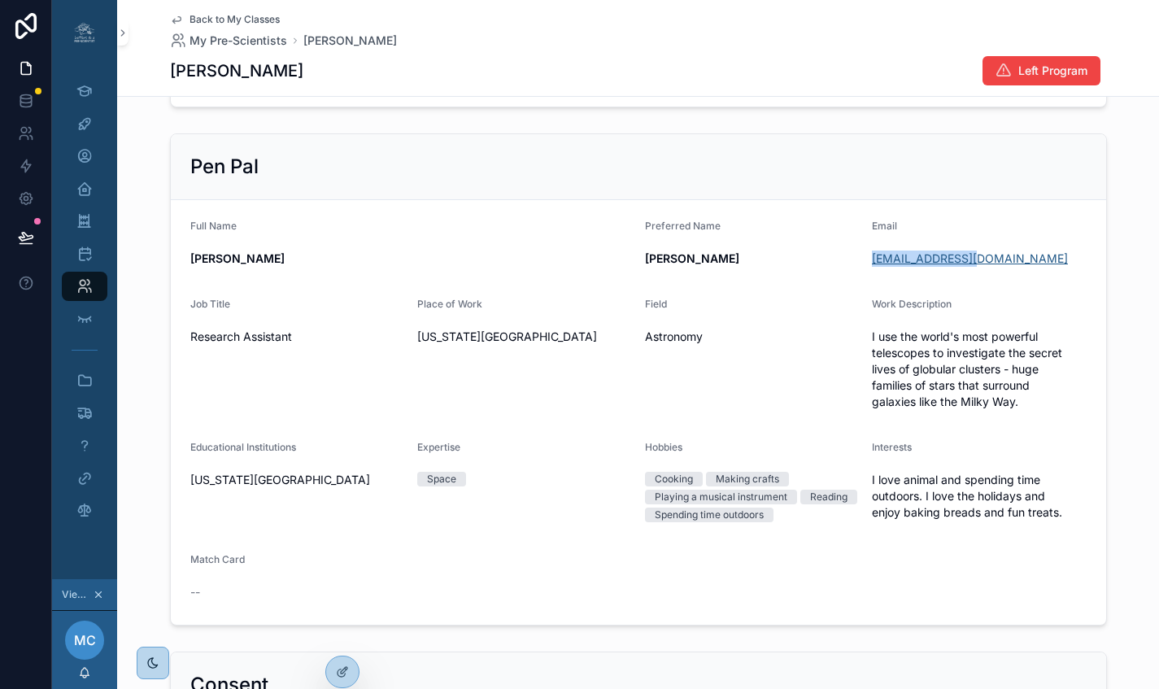
click at [872, 251] on div "jberkhei@asu.edu" at bounding box center [979, 258] width 215 height 16
copy link "jberkhei@asu.edu"
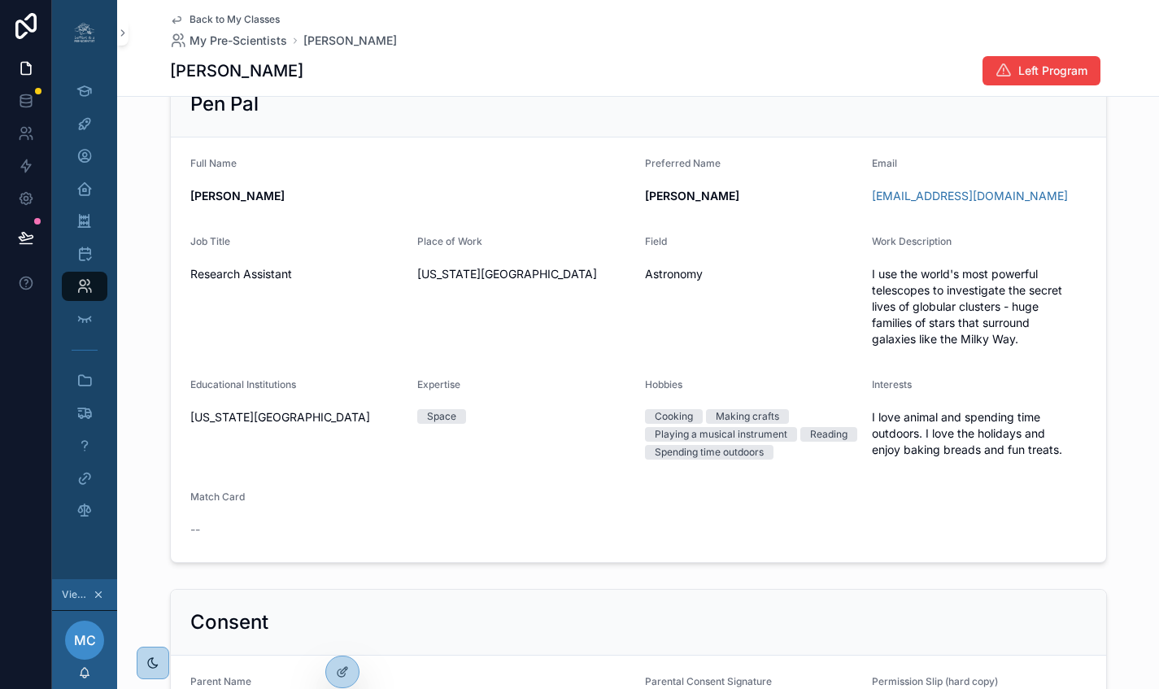
scroll to position [324, 0]
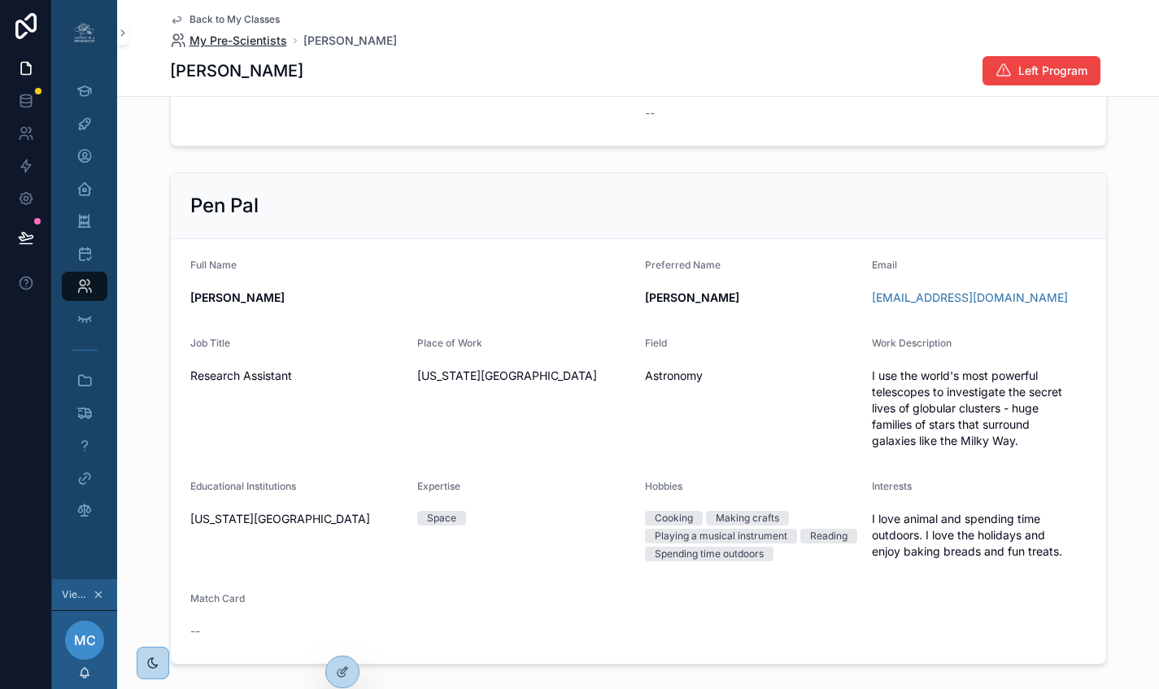
click at [246, 41] on span "My Pre-Scientists" at bounding box center [238, 41] width 98 height 16
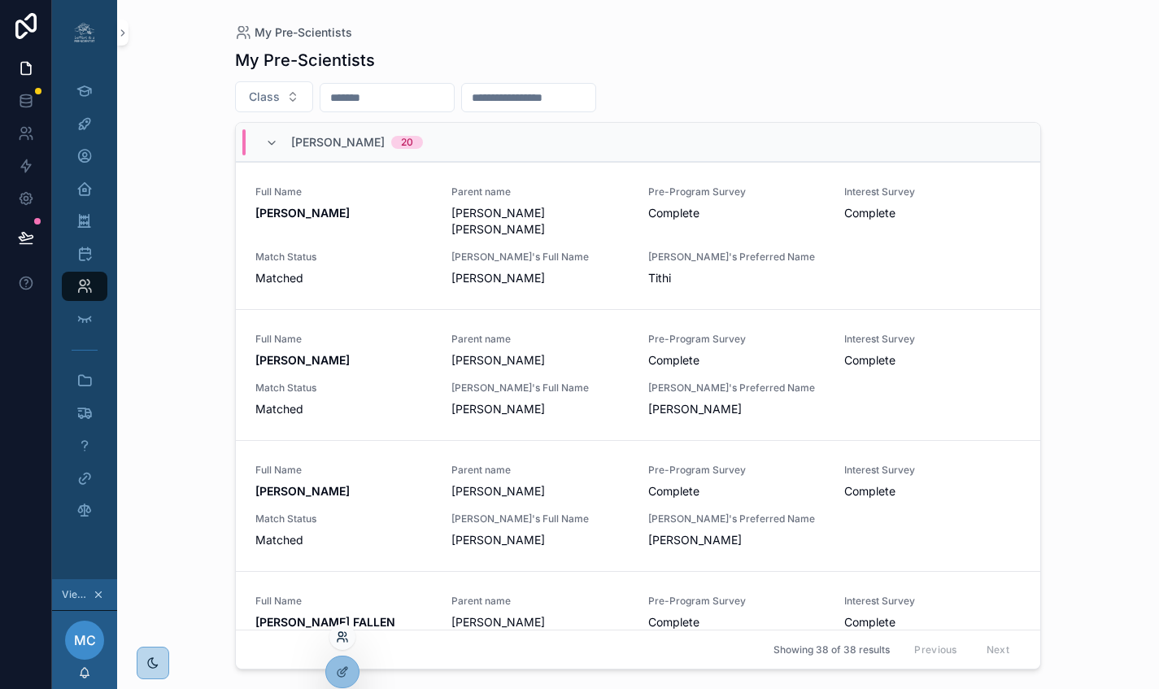
click at [346, 636] on icon at bounding box center [342, 636] width 13 height 13
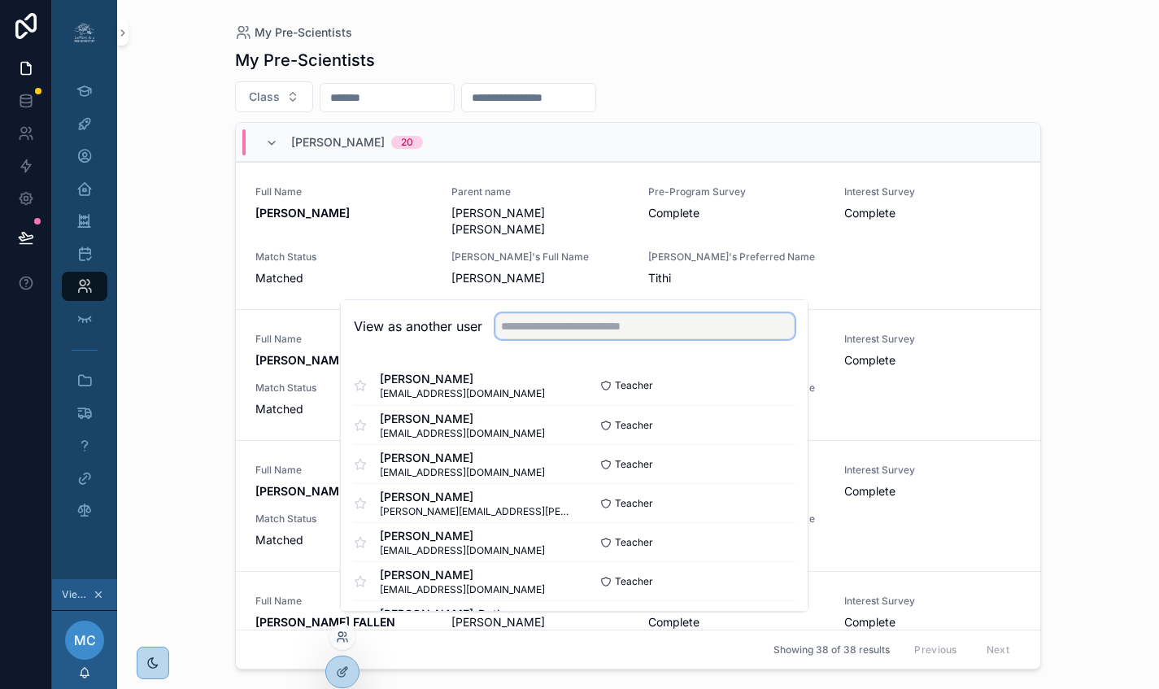
click at [542, 339] on input "text" at bounding box center [644, 326] width 299 height 26
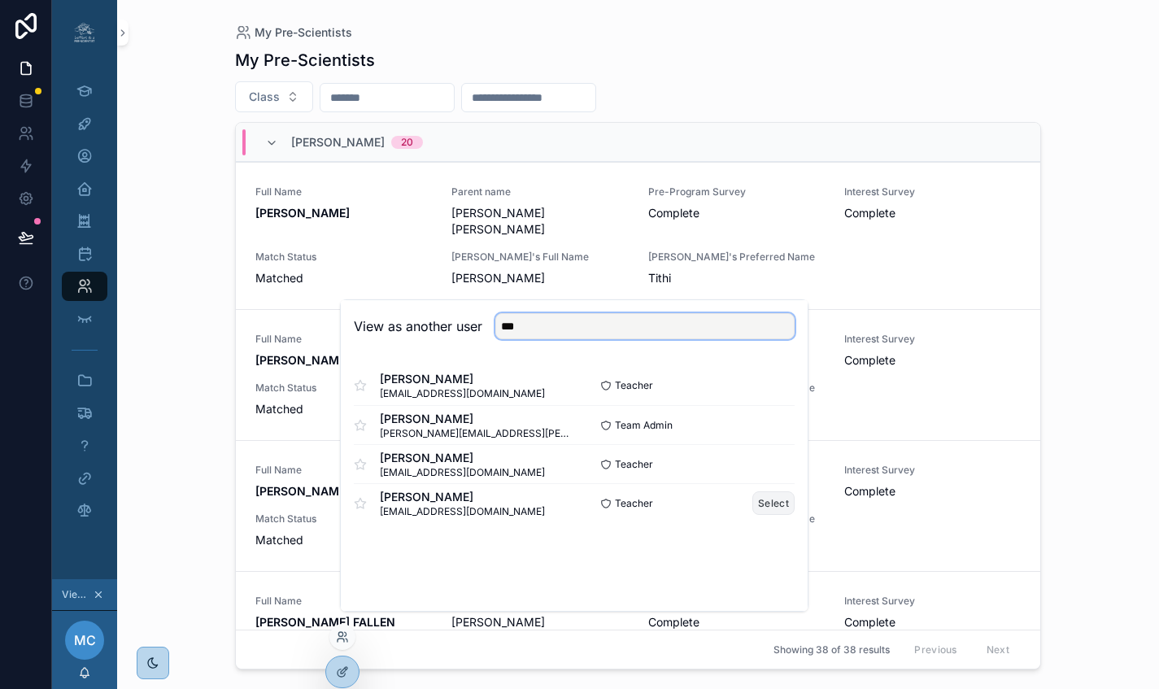
type input "***"
click at [755, 515] on button "Select" at bounding box center [773, 503] width 42 height 24
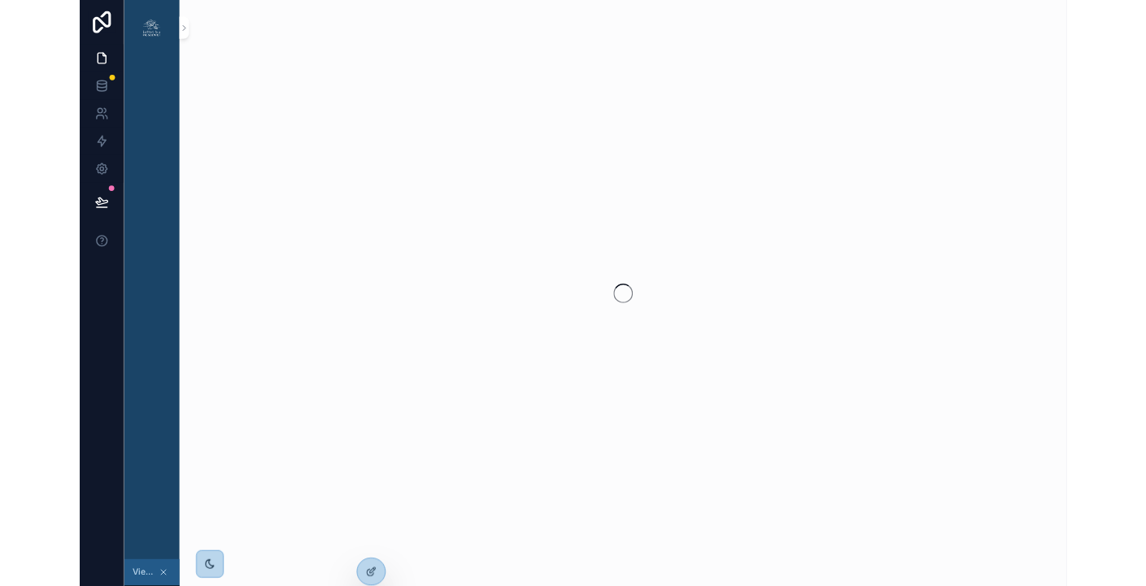
scroll to position [0, 12]
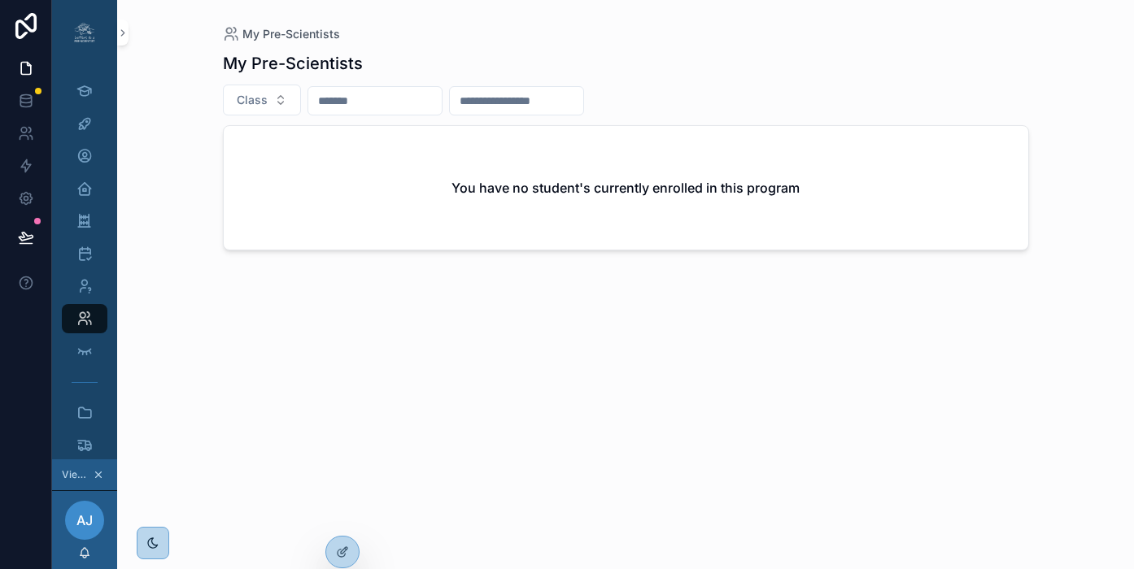
click at [719, 416] on div "My Pre-Scientists Class You have no student's currently enrolled in this program" at bounding box center [626, 295] width 806 height 507
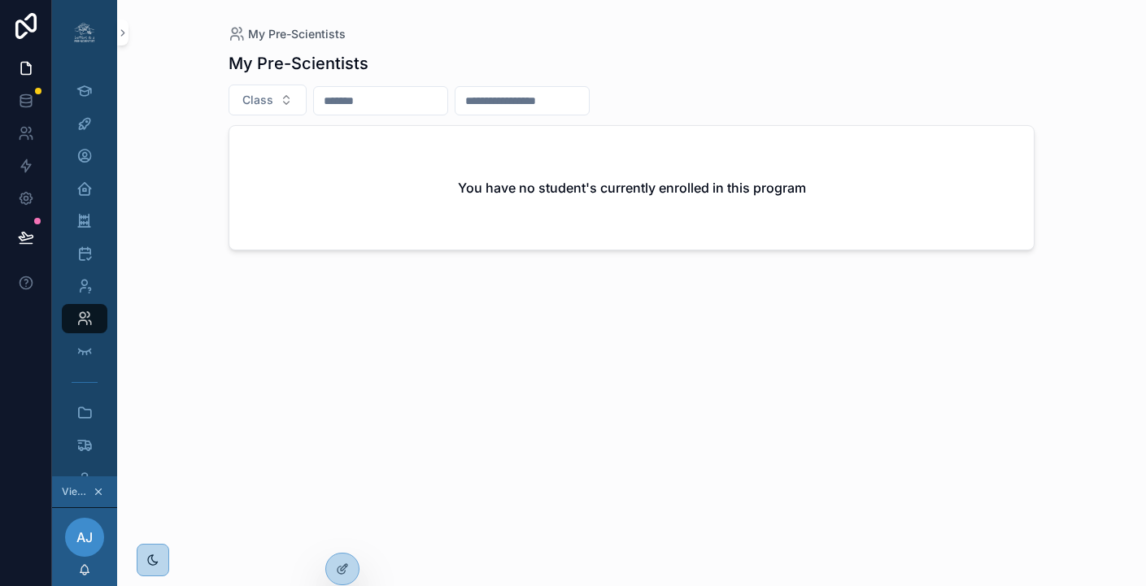
click at [889, 70] on div "My Pre-Scientists" at bounding box center [632, 63] width 806 height 23
click at [76, 128] on icon "scrollable content" at bounding box center [84, 123] width 16 height 16
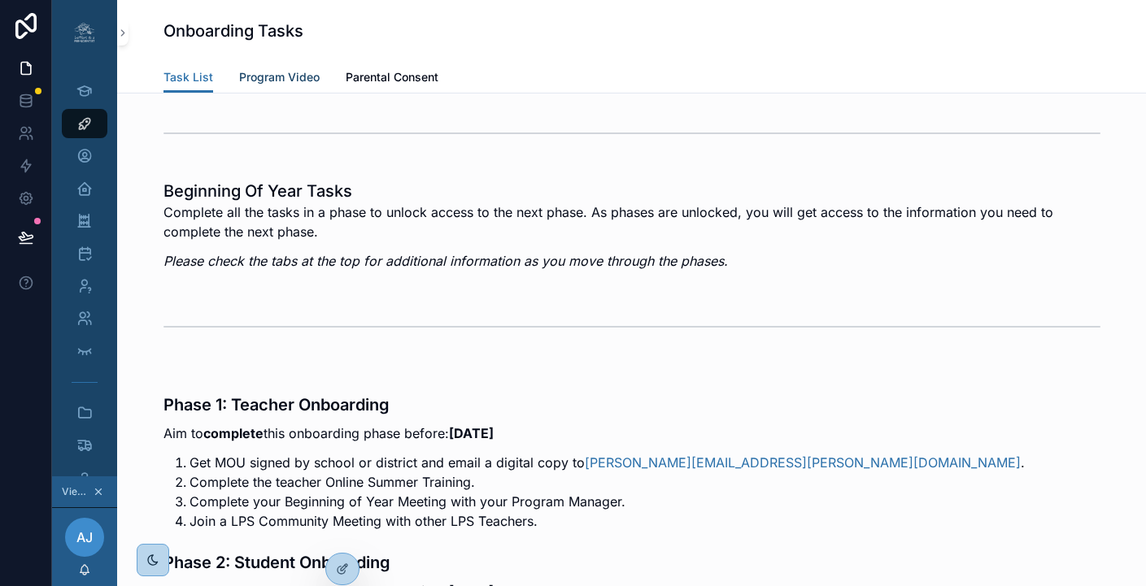
click at [276, 79] on span "Program Video" at bounding box center [279, 77] width 81 height 16
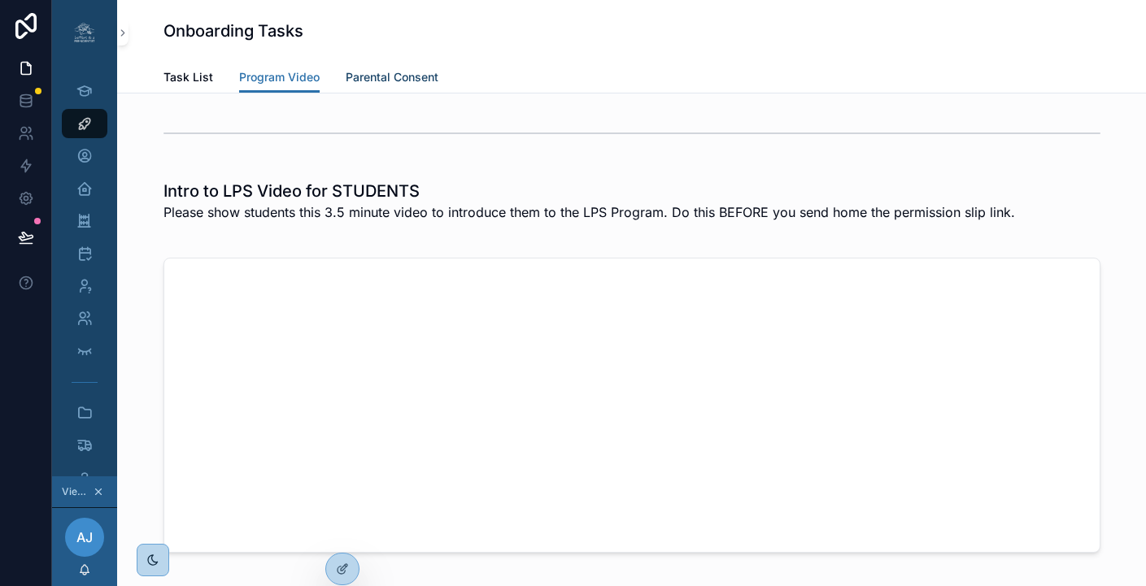
click at [393, 79] on span "Parental Consent" at bounding box center [392, 77] width 93 height 16
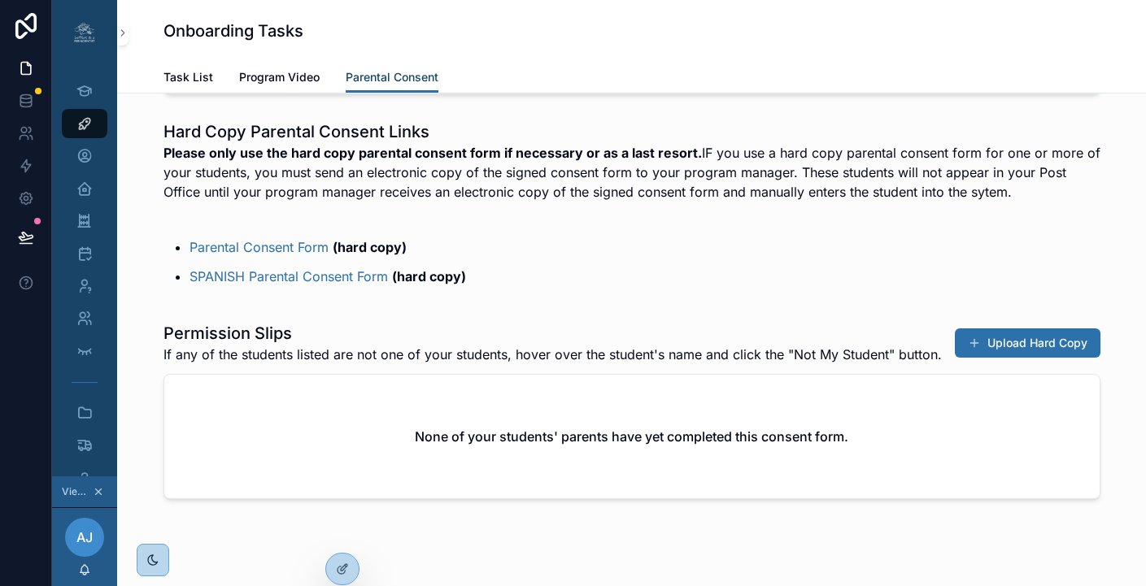
scroll to position [290, 0]
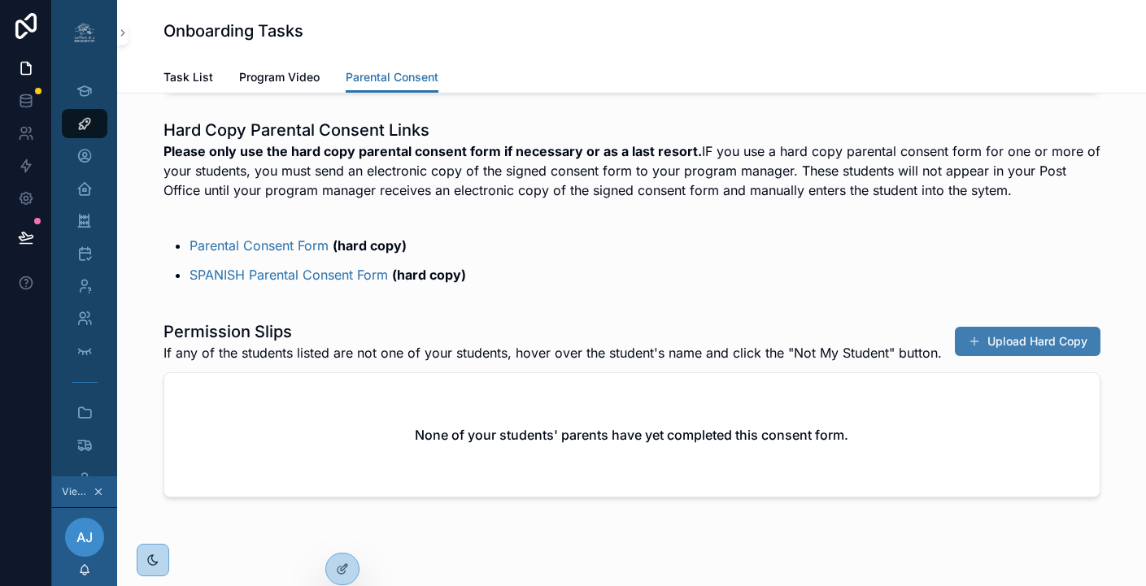
click at [1051, 355] on button "Upload Hard Copy" at bounding box center [1028, 341] width 146 height 29
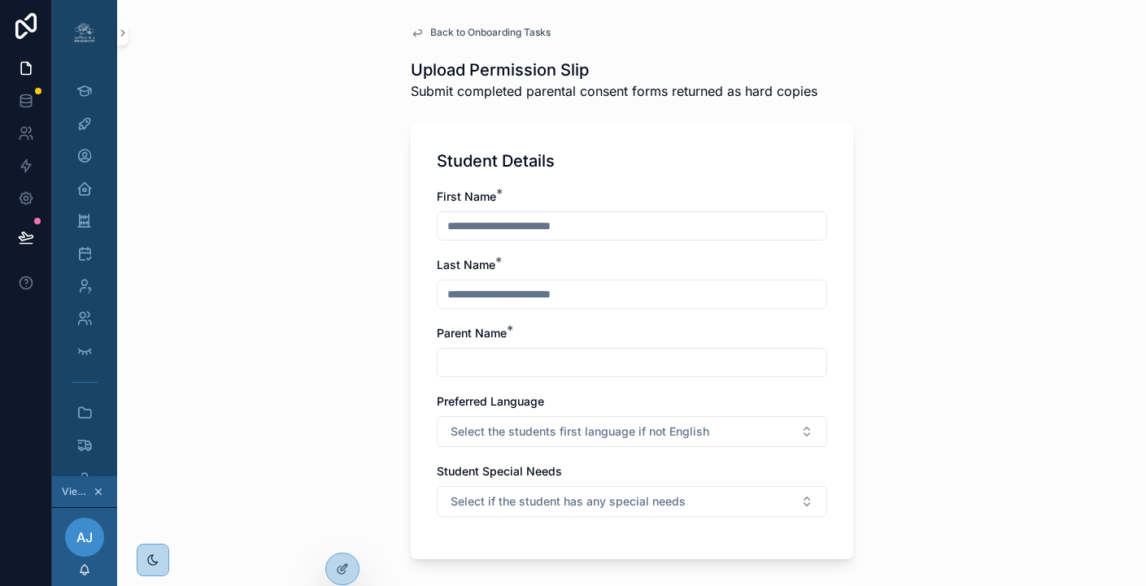
click at [501, 229] on input "scrollable content" at bounding box center [631, 226] width 389 height 23
click at [513, 285] on input "scrollable content" at bounding box center [631, 294] width 389 height 23
click at [516, 353] on input "scrollable content" at bounding box center [631, 362] width 389 height 23
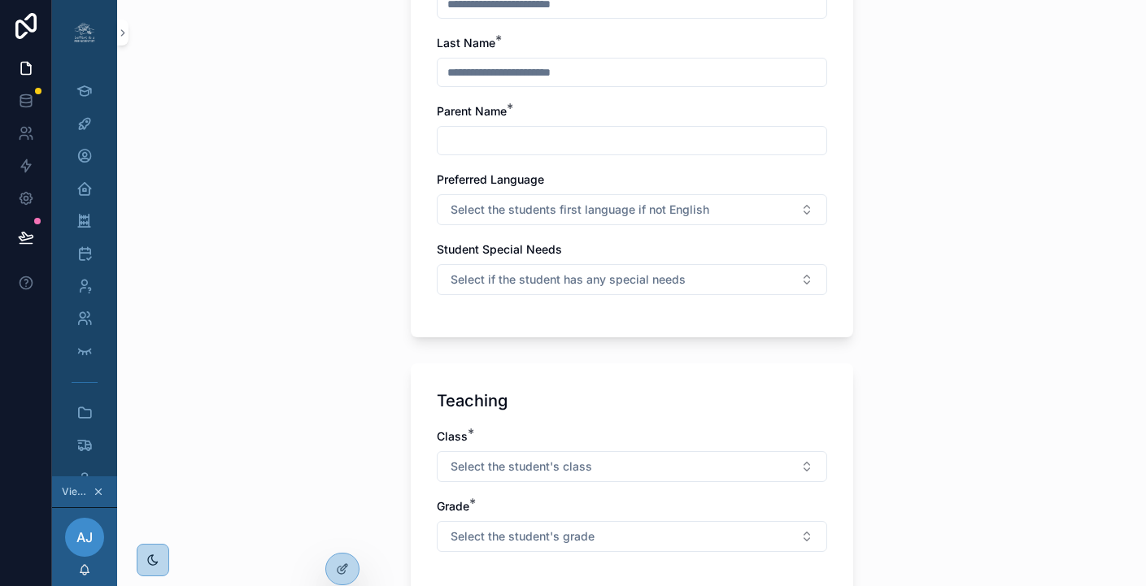
scroll to position [243, 0]
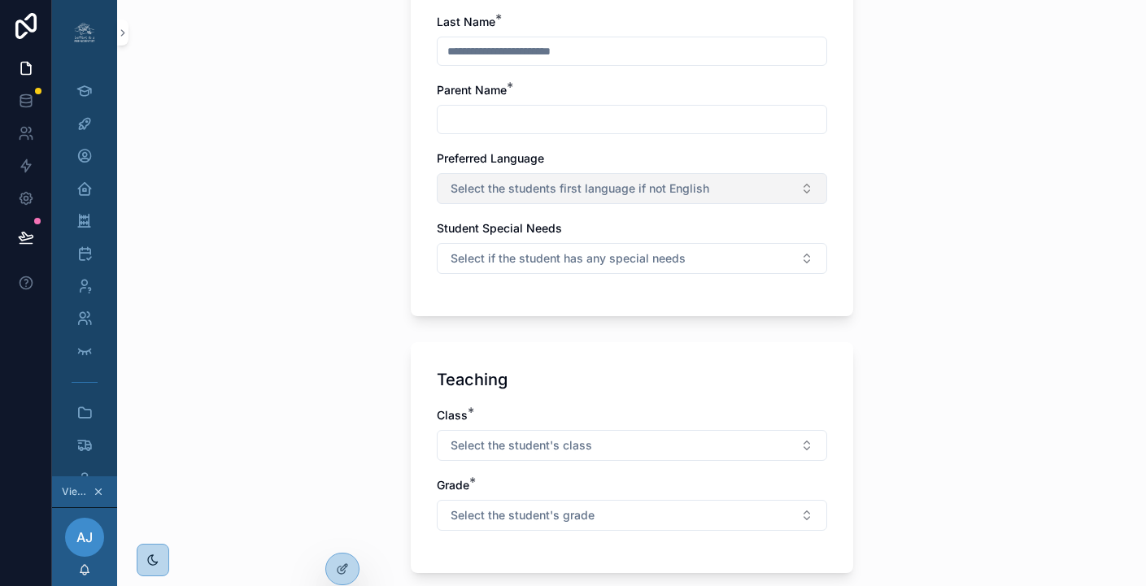
click at [581, 183] on span "Select the students first language if not English" at bounding box center [580, 189] width 259 height 16
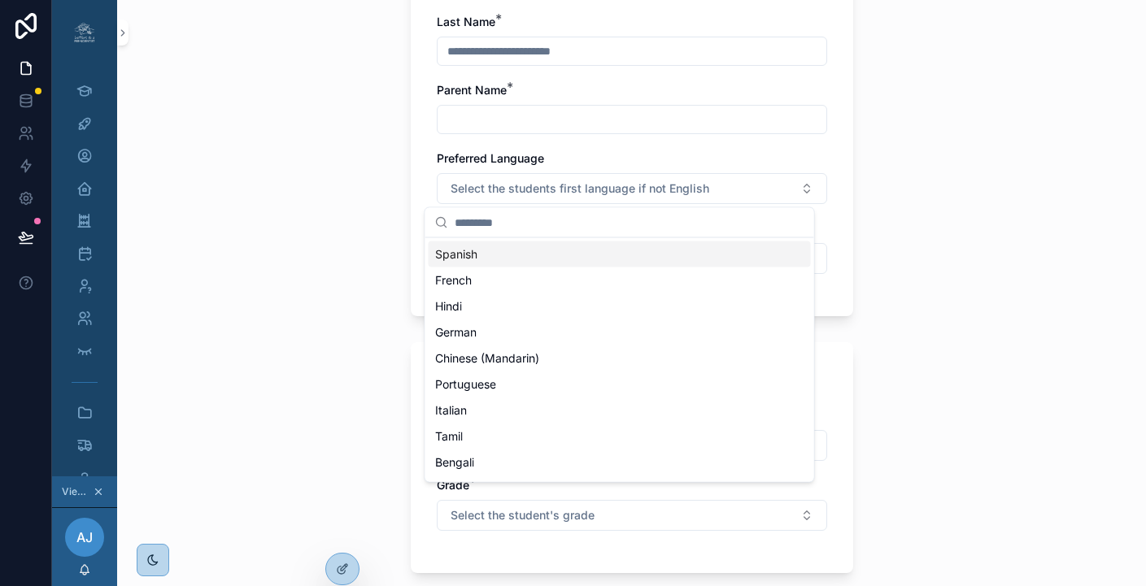
click at [589, 262] on div "Spanish" at bounding box center [620, 255] width 382 height 26
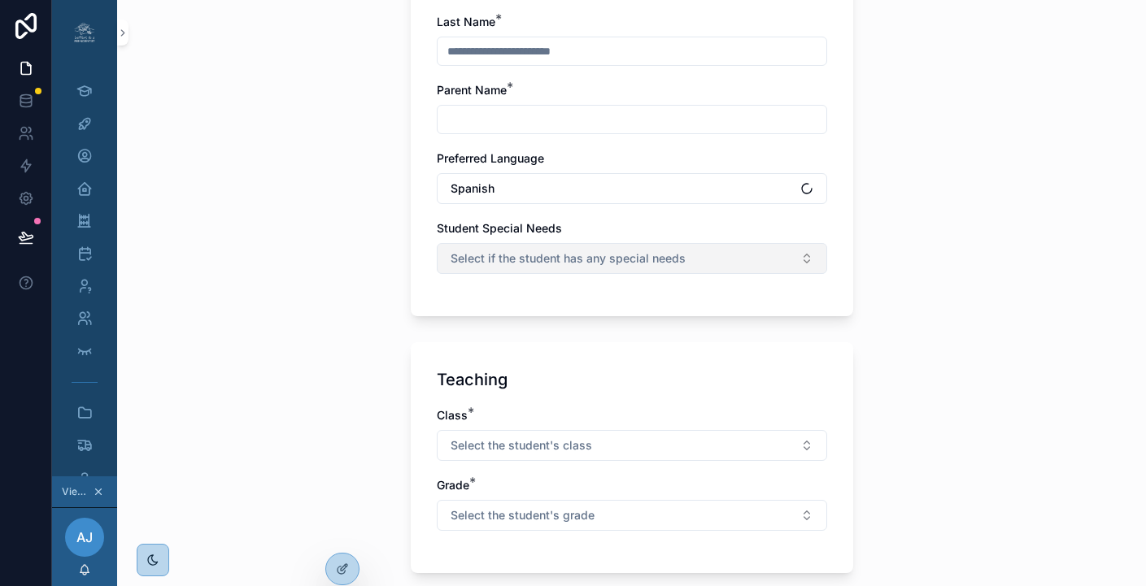
click at [590, 260] on span "Select if the student has any special needs" at bounding box center [568, 258] width 235 height 16
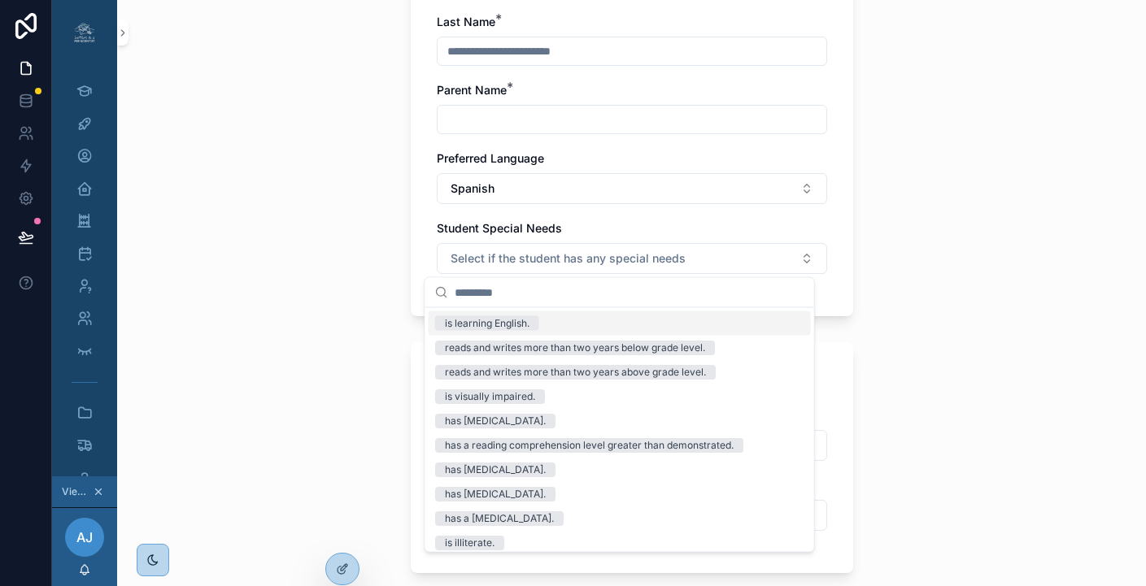
click at [940, 214] on div "Back to Onboarding Tasks Upload Permission Slip Submit completed parental conse…" at bounding box center [631, 50] width 1029 height 586
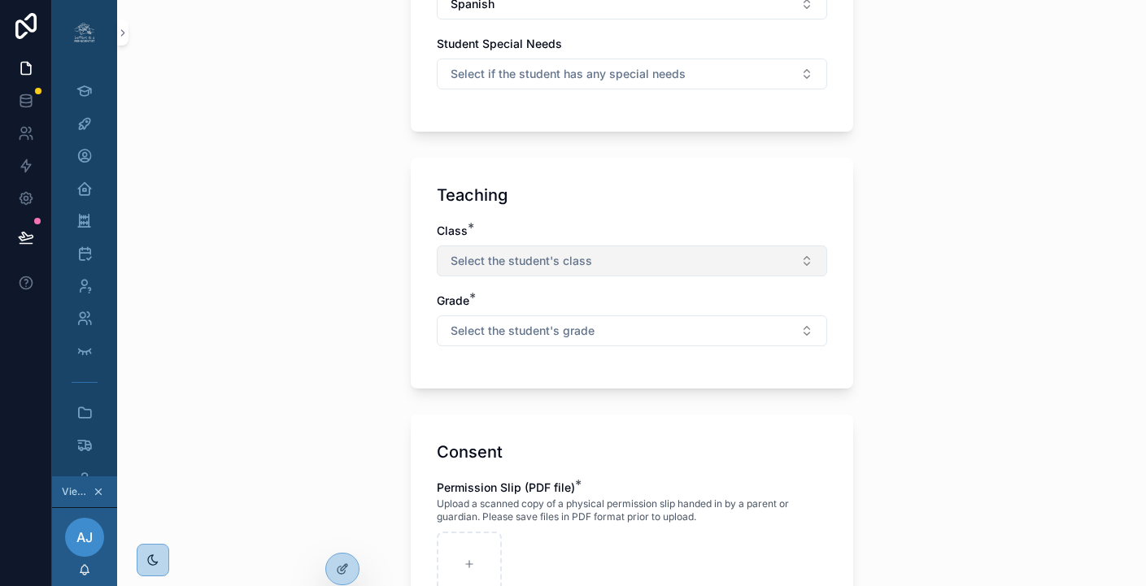
scroll to position [0, 0]
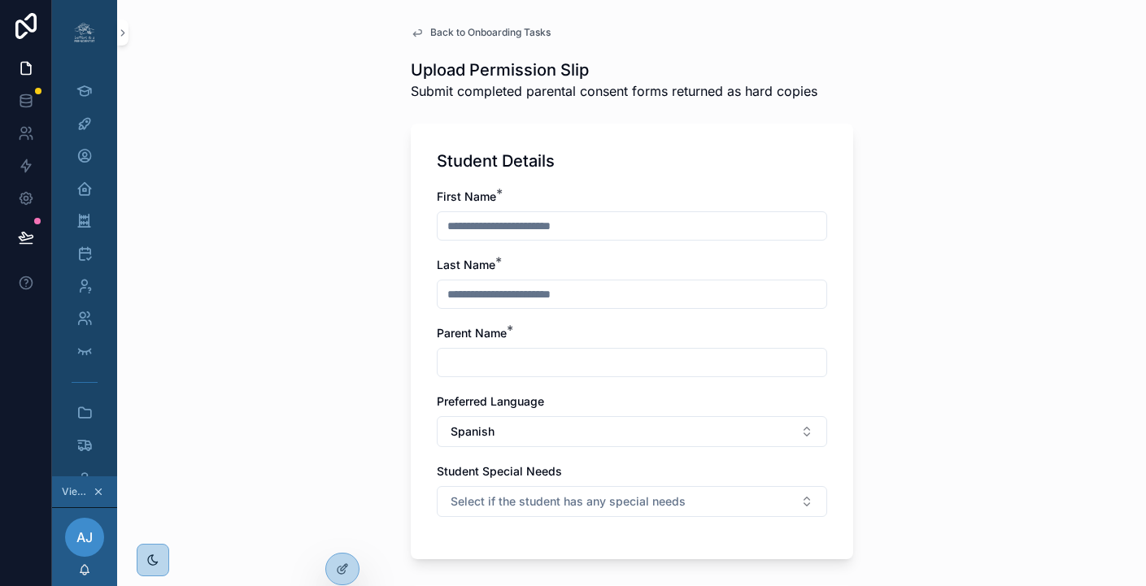
click at [490, 28] on span "Back to Onboarding Tasks" at bounding box center [490, 32] width 120 height 13
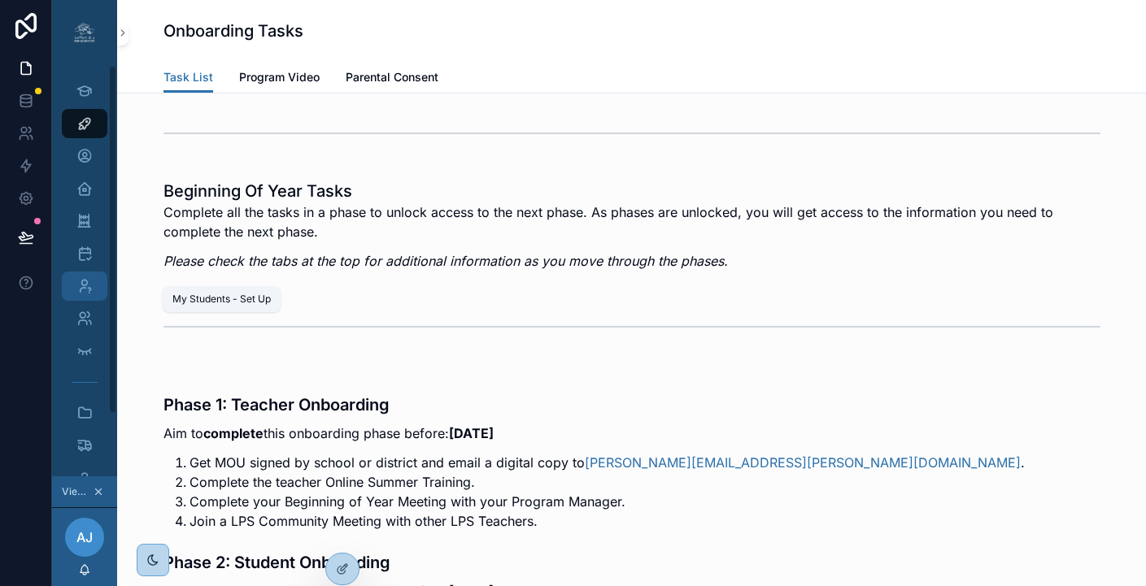
click at [76, 287] on icon "scrollable content" at bounding box center [84, 286] width 16 height 16
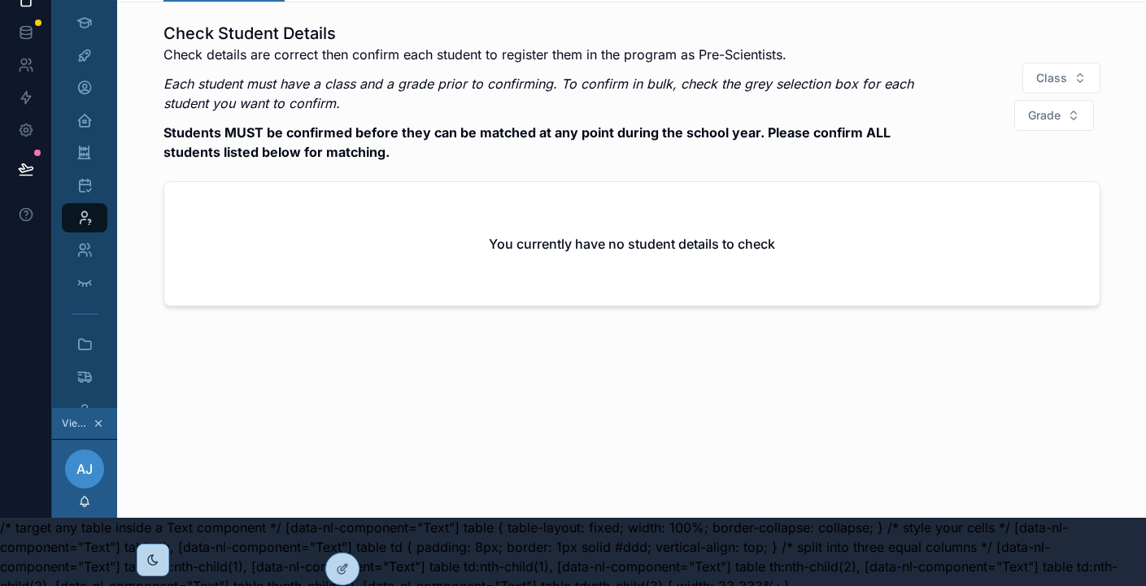
scroll to position [0, 12]
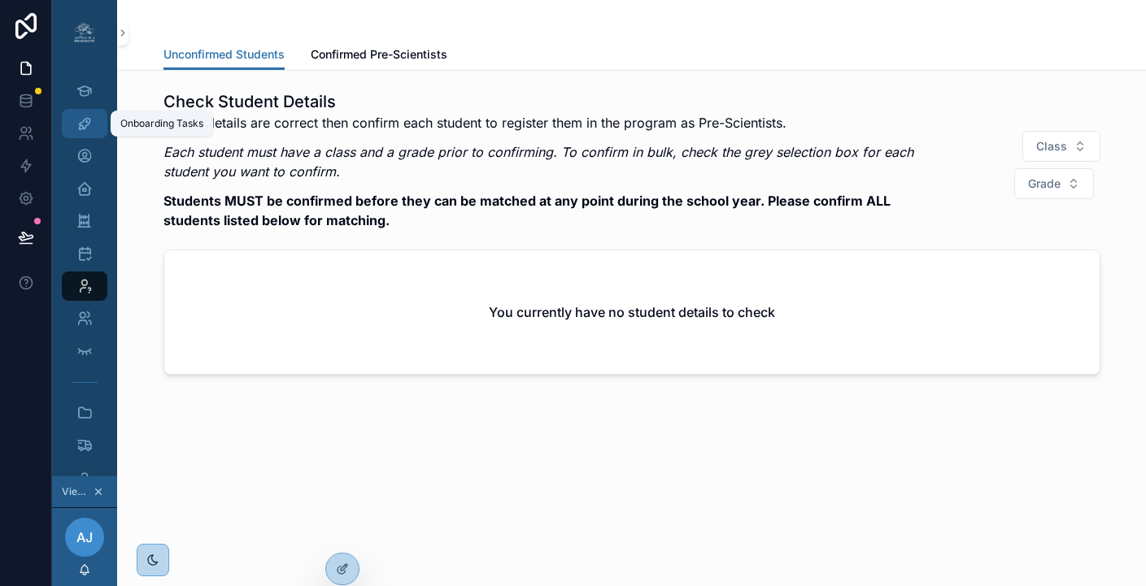
click at [76, 124] on icon "scrollable content" at bounding box center [84, 123] width 16 height 16
